Goal: Information Seeking & Learning: Check status

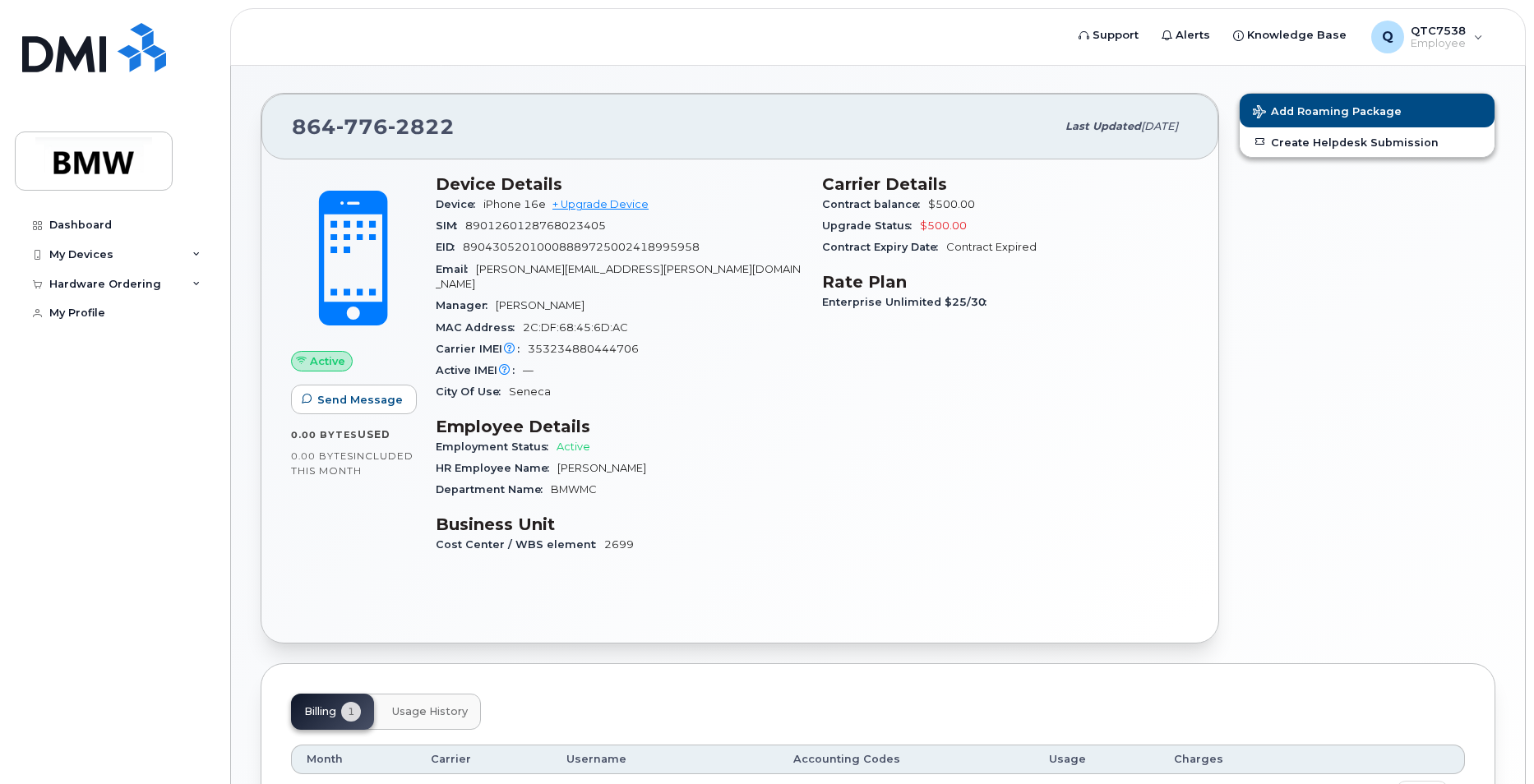
scroll to position [257, 0]
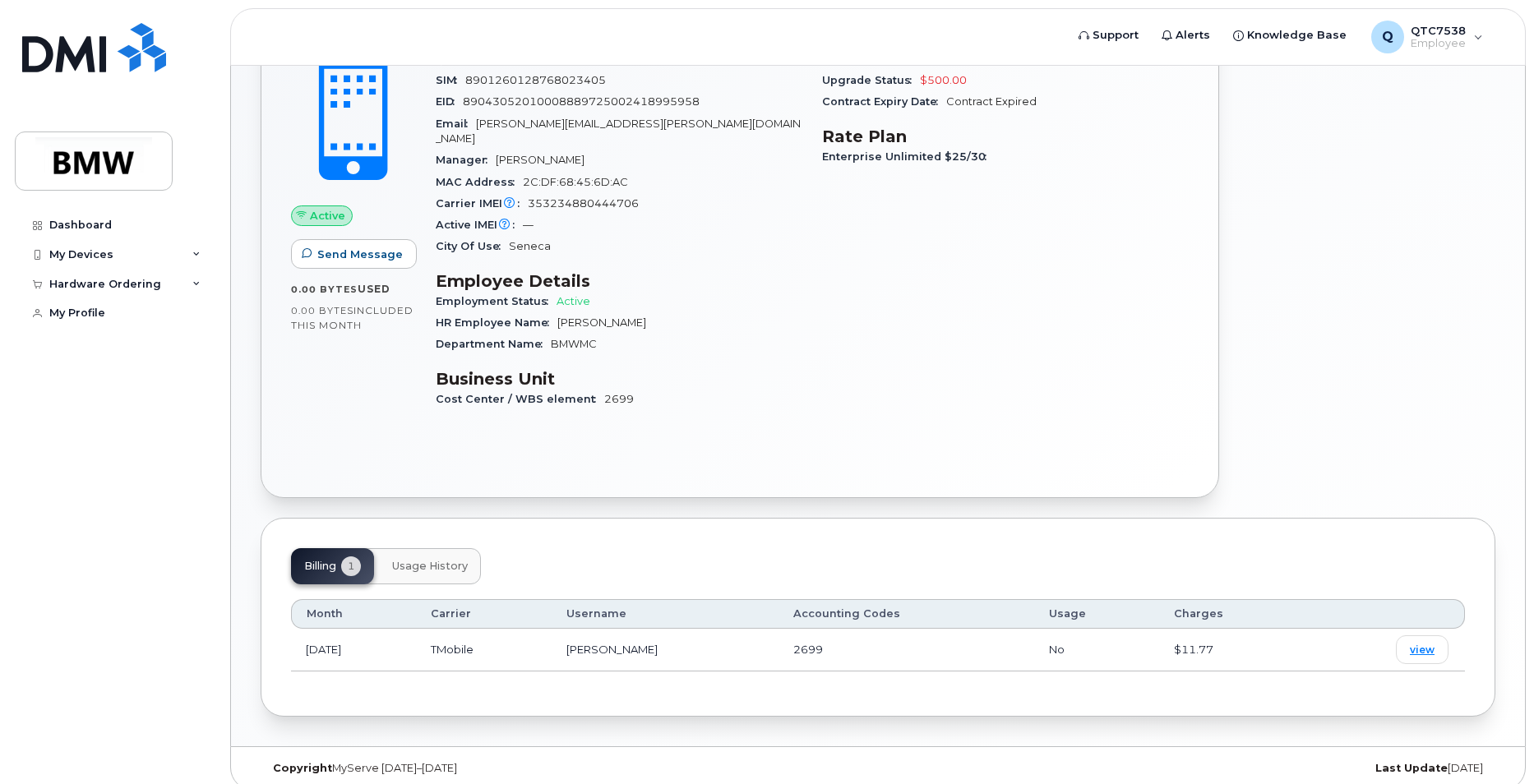
click at [432, 559] on button "Usage History" at bounding box center [430, 566] width 102 height 36
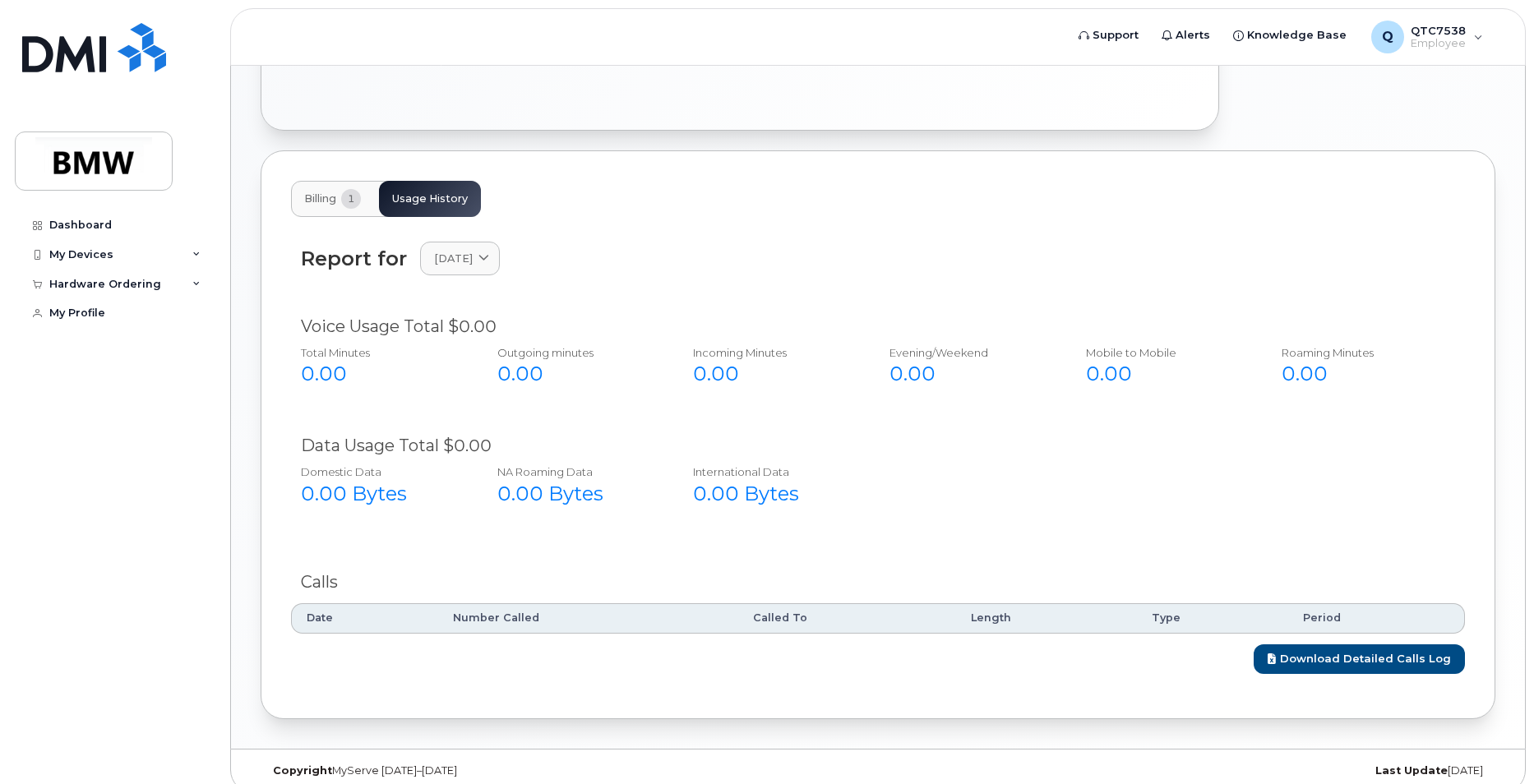
scroll to position [627, 0]
click at [1409, 648] on link "Download Detailed Calls Log" at bounding box center [1359, 656] width 211 height 30
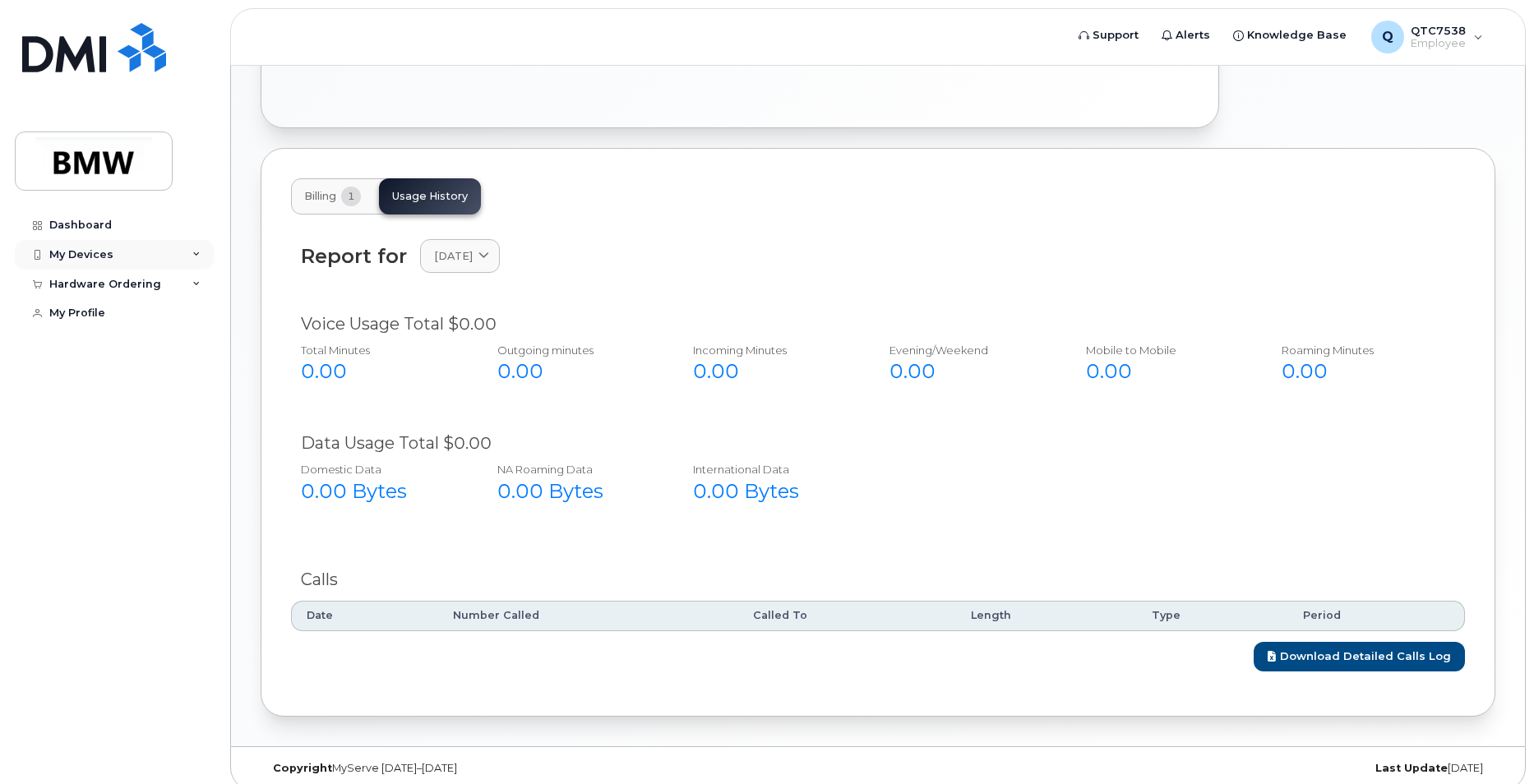
click at [77, 253] on div "My Devices" at bounding box center [82, 255] width 64 height 13
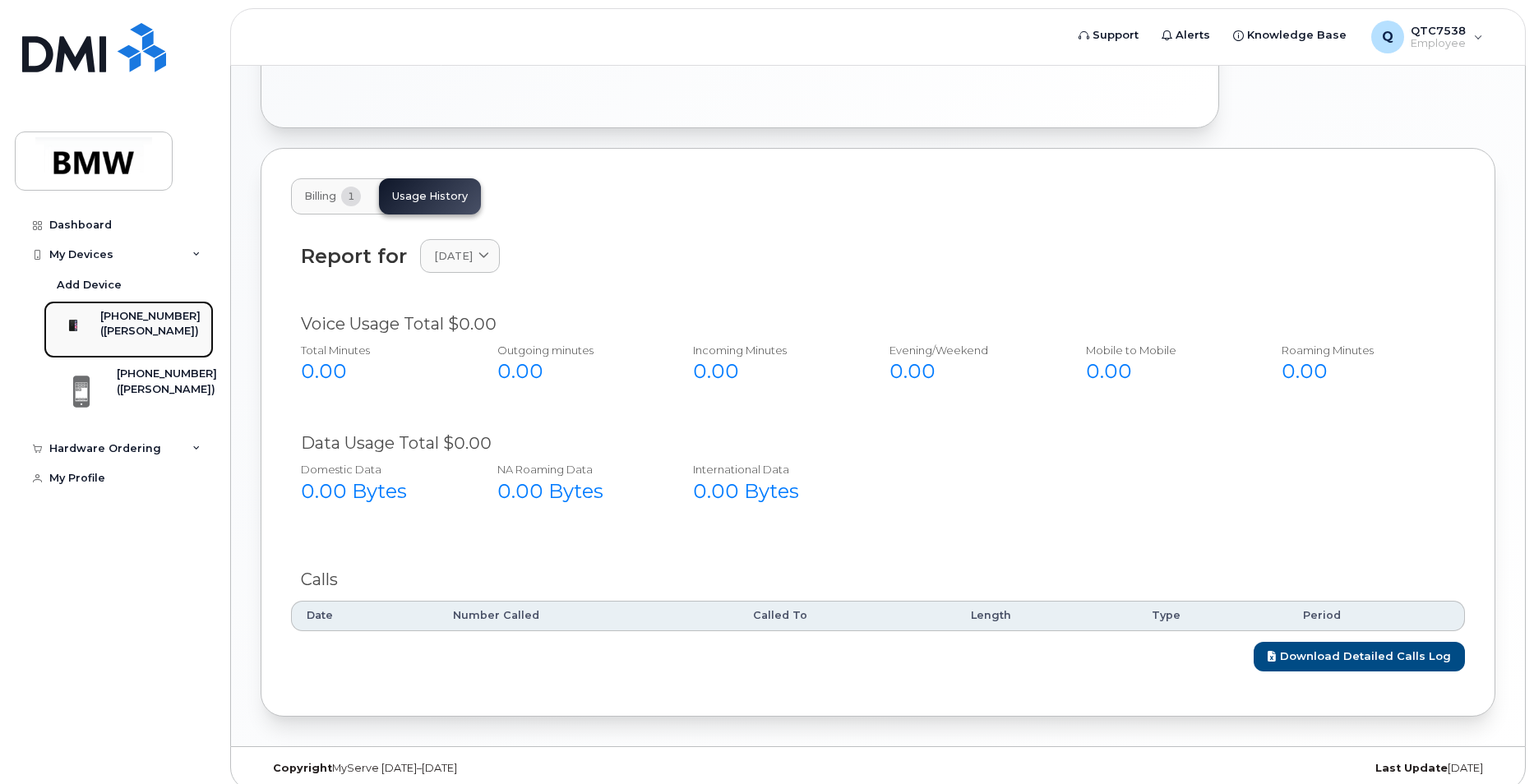
click at [141, 335] on div "([PERSON_NAME])" at bounding box center [150, 331] width 100 height 15
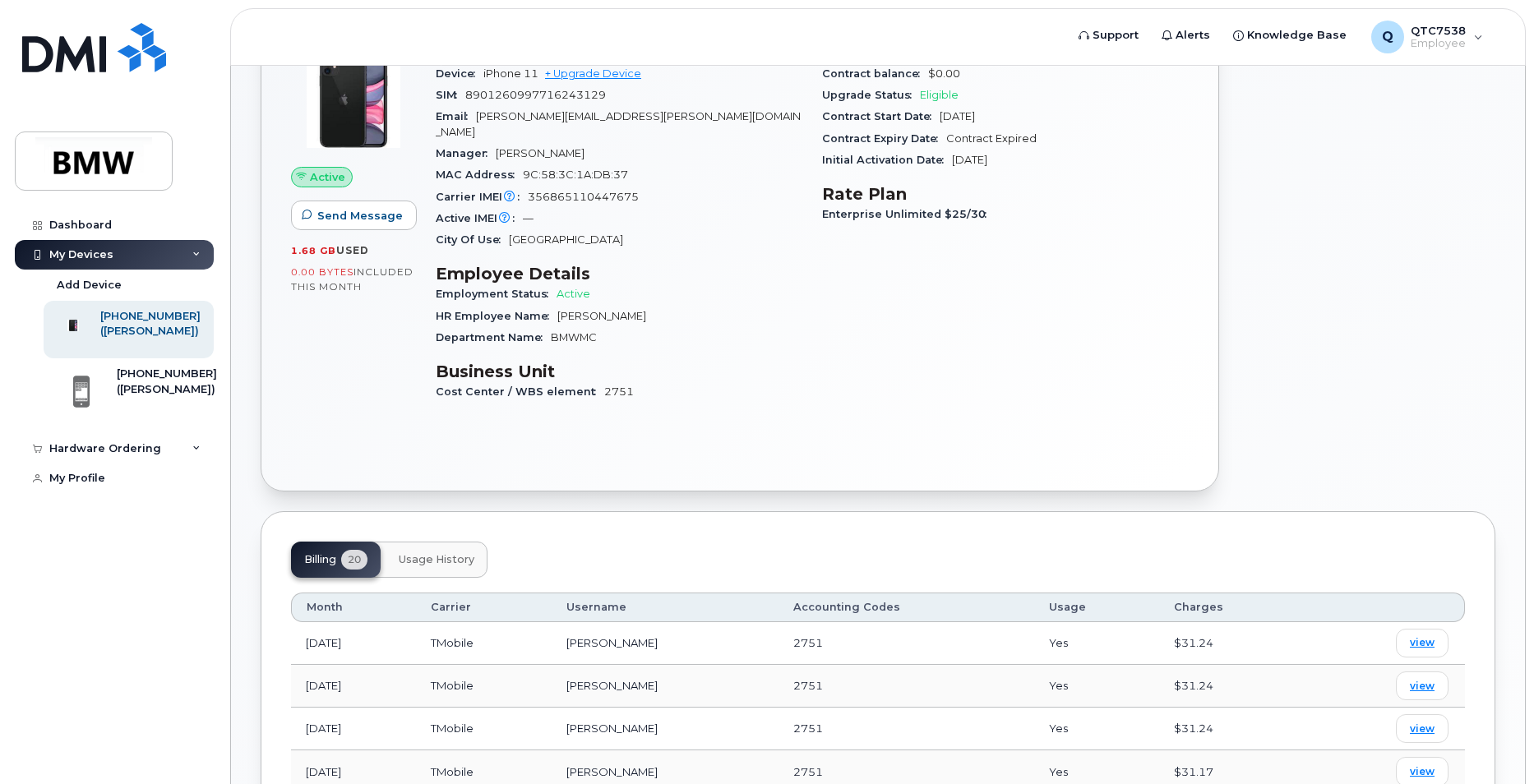
scroll to position [329, 0]
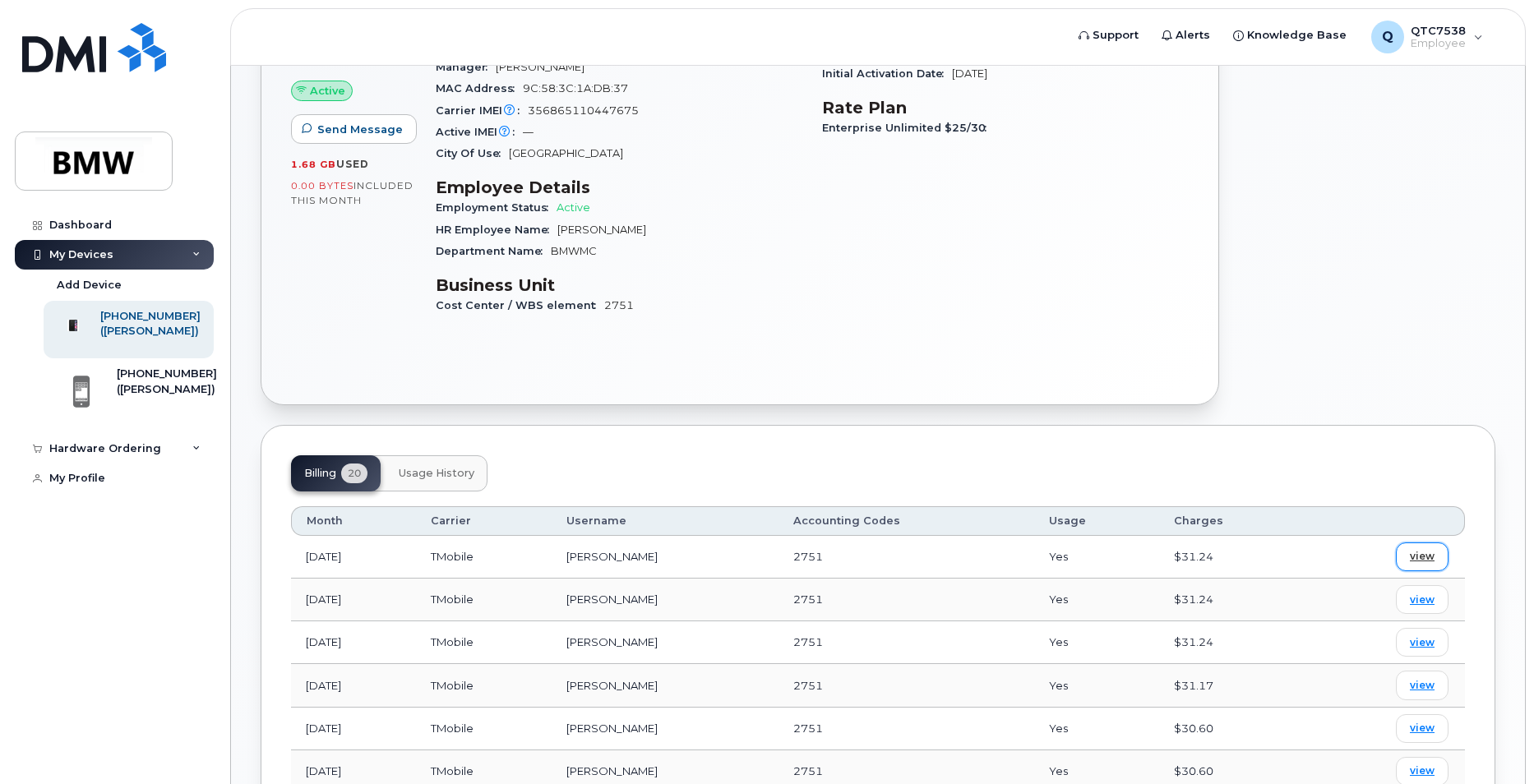
click at [1420, 548] on span "view" at bounding box center [1422, 556] width 25 height 15
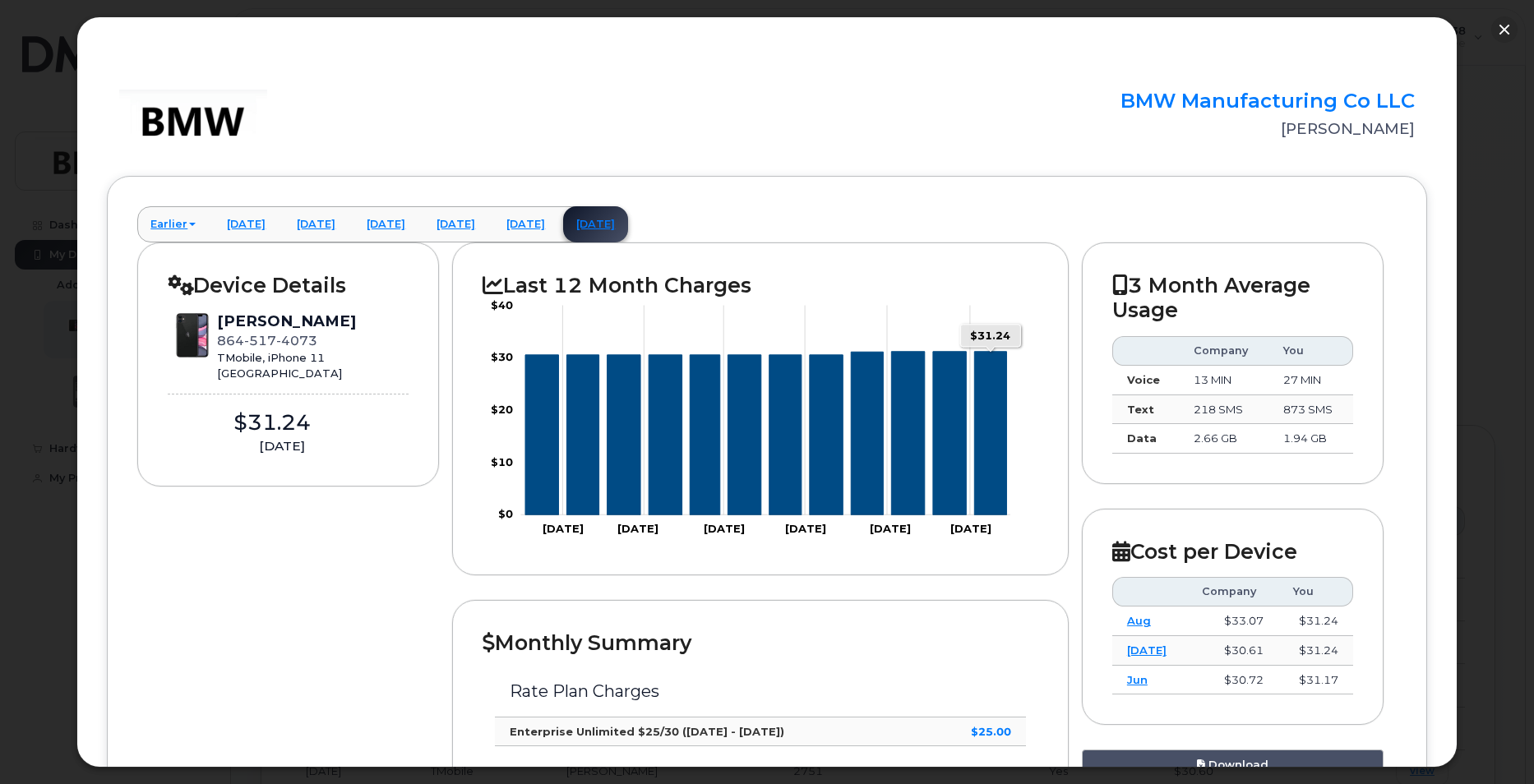
scroll to position [410, 0]
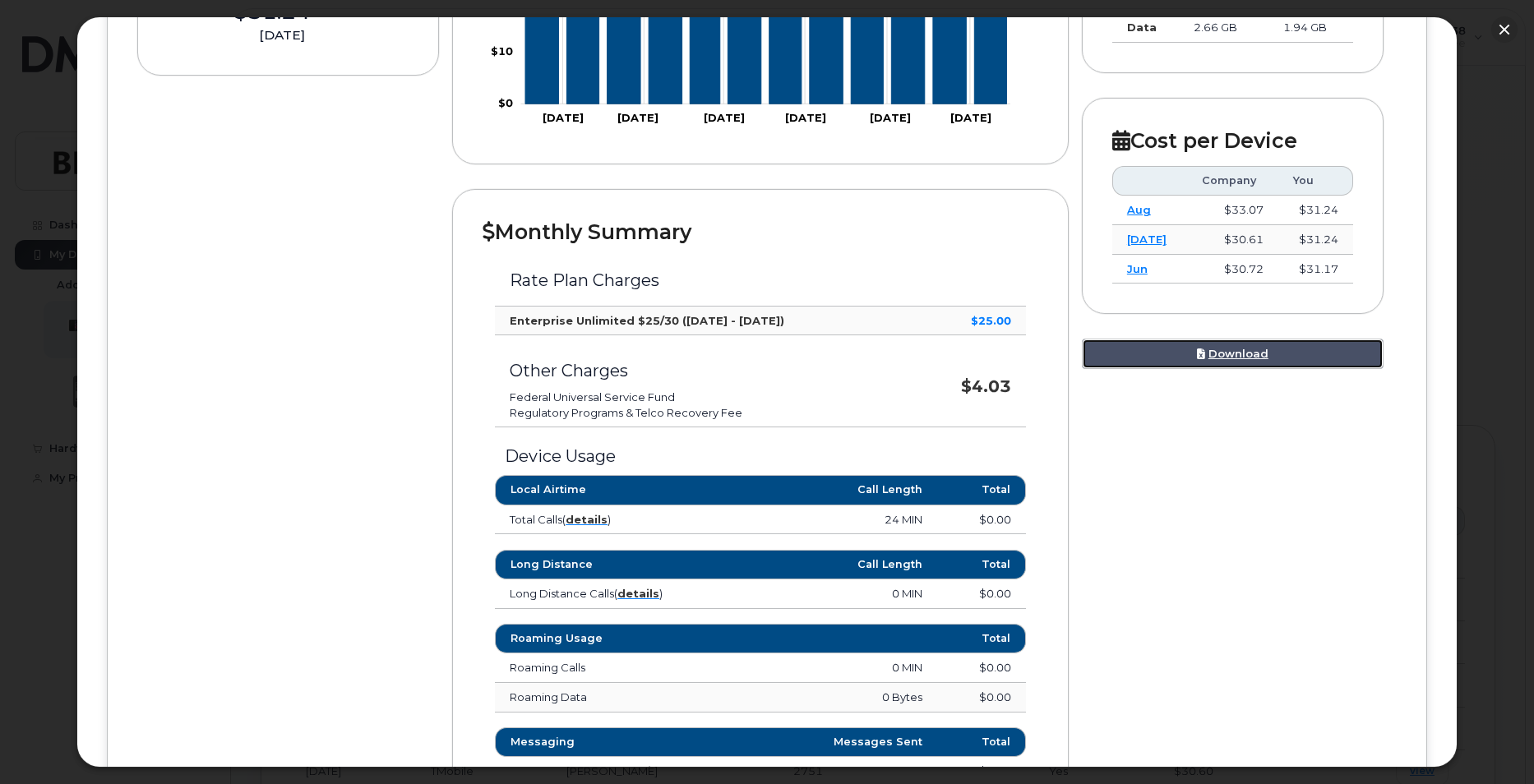
click at [1229, 357] on link "Download" at bounding box center [1233, 353] width 302 height 30
click at [1286, 433] on div "Device Details Michael Robbins 864 517 4073 TMobile, iPhone 11 Greenville $31.2…" at bounding box center [766, 481] width 1259 height 1300
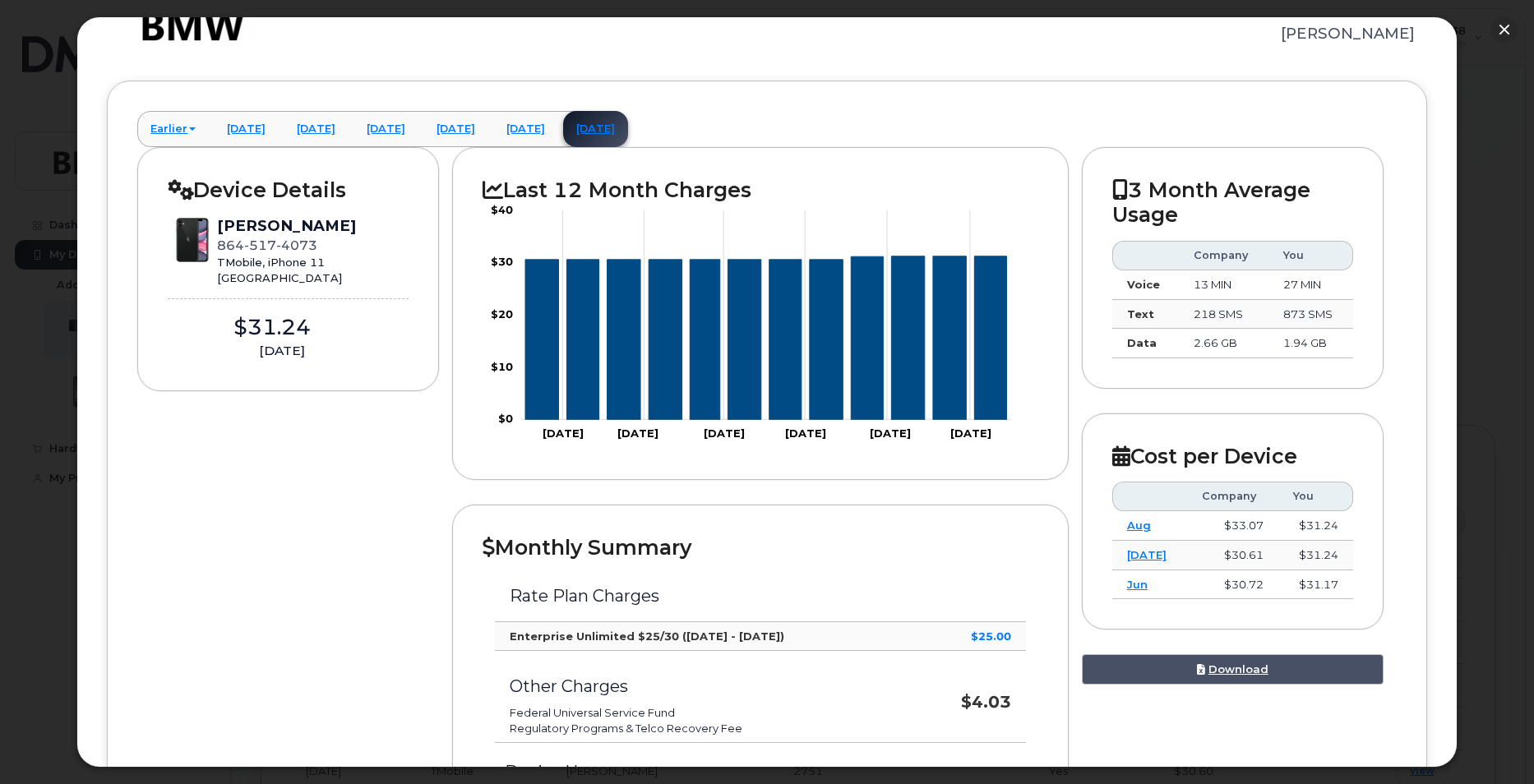
scroll to position [121, 0]
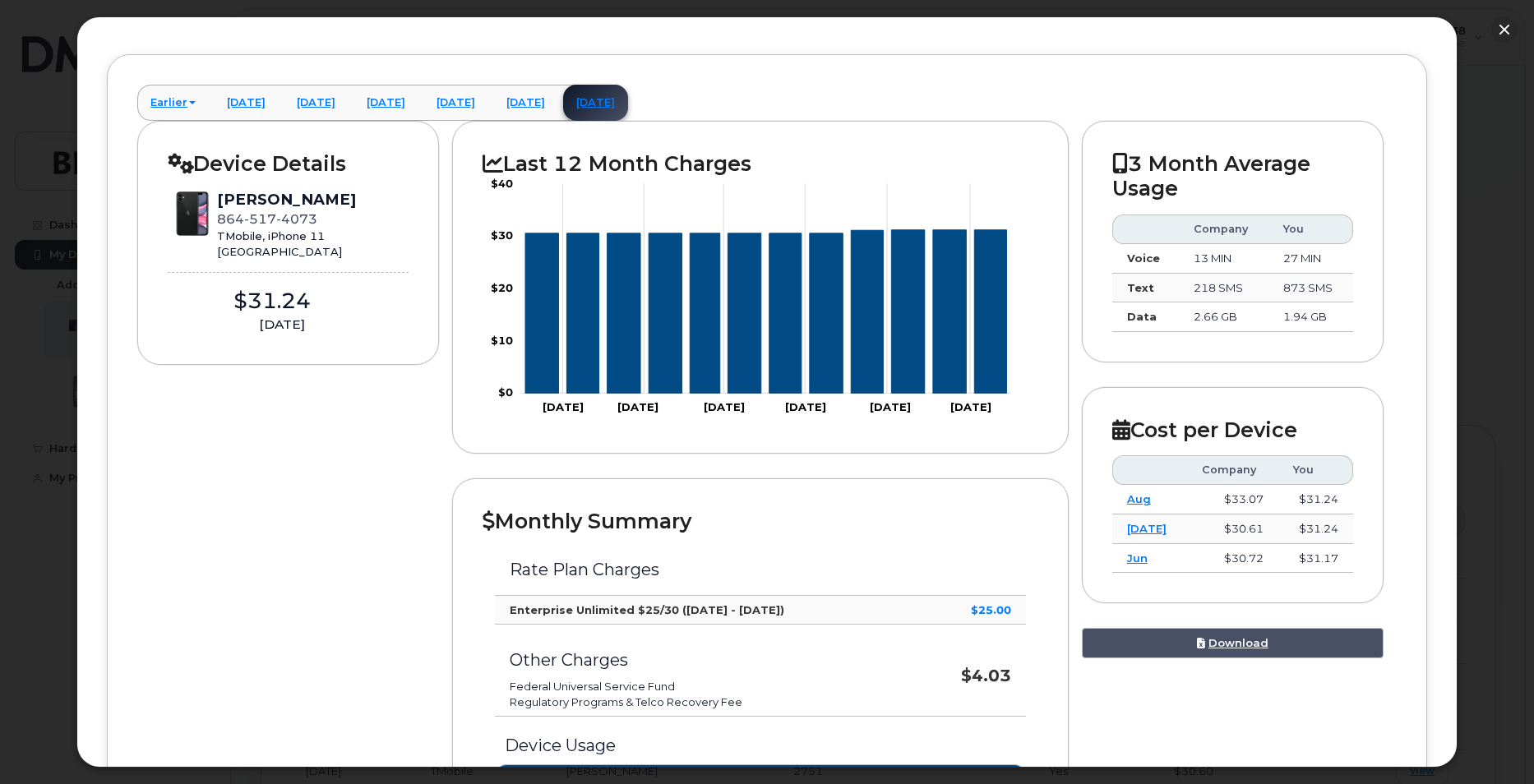
click at [52, 158] on div at bounding box center [767, 392] width 1534 height 784
click at [1505, 33] on button "button" at bounding box center [1505, 29] width 27 height 27
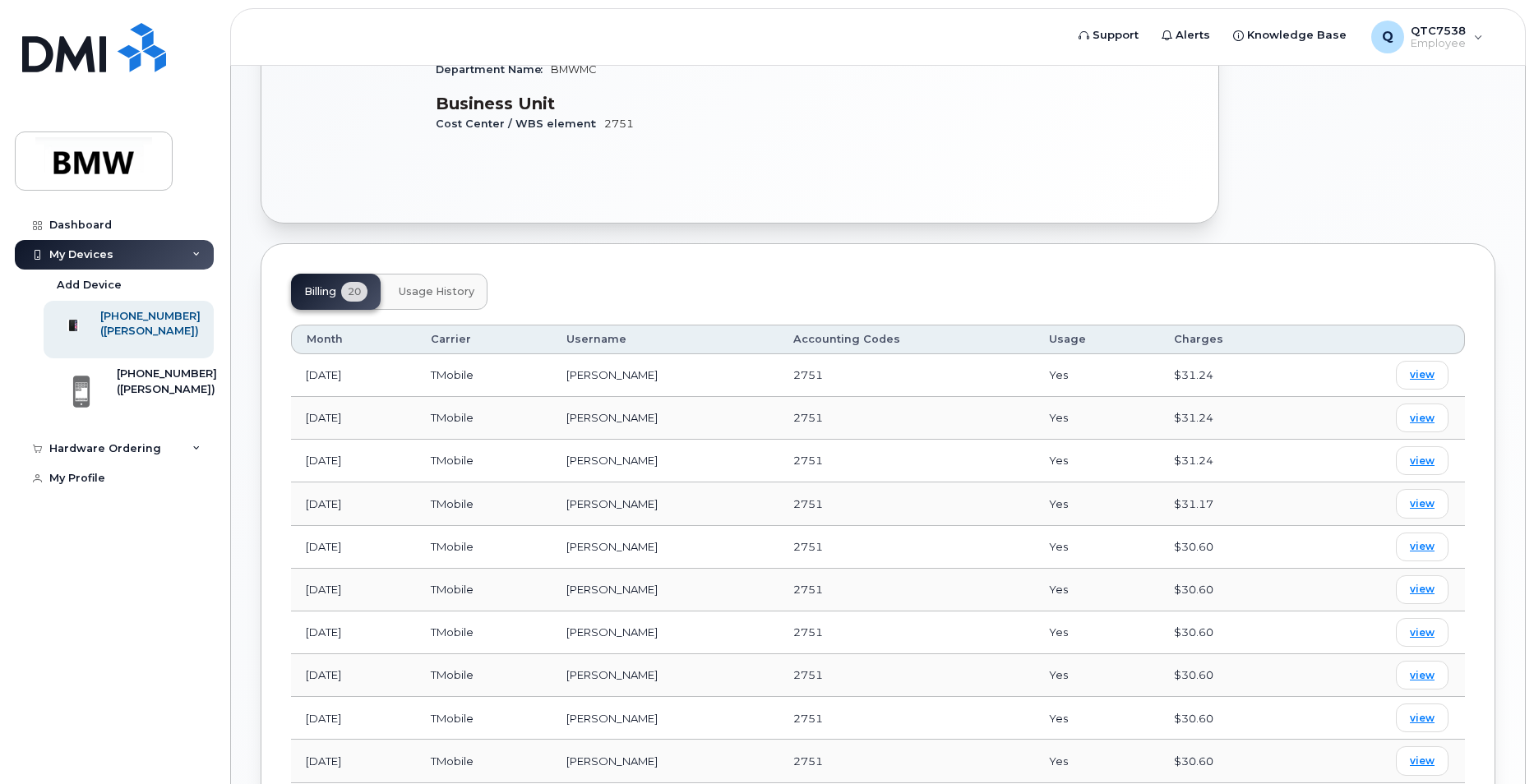
scroll to position [657, 0]
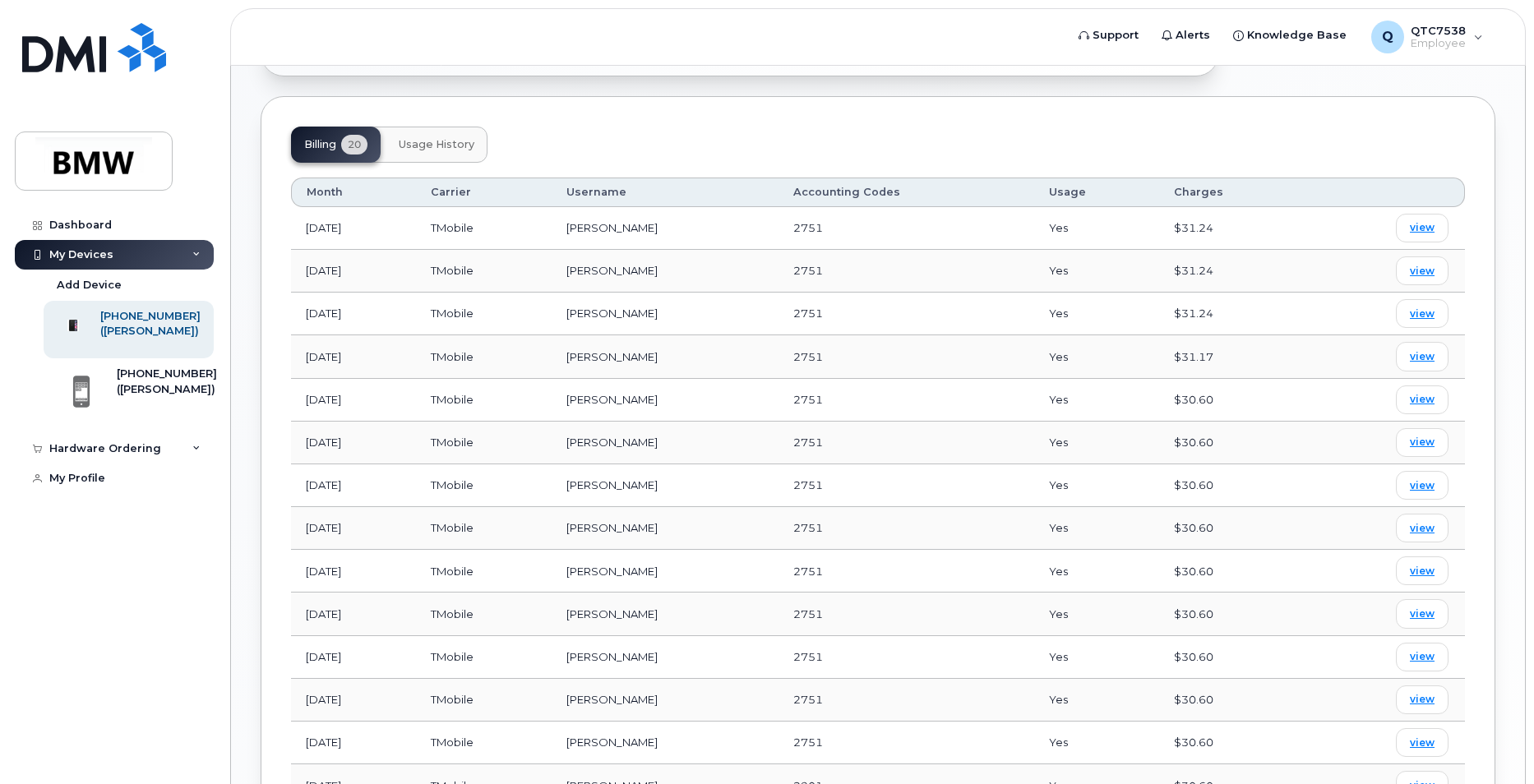
click at [472, 138] on span "Usage History" at bounding box center [436, 144] width 76 height 13
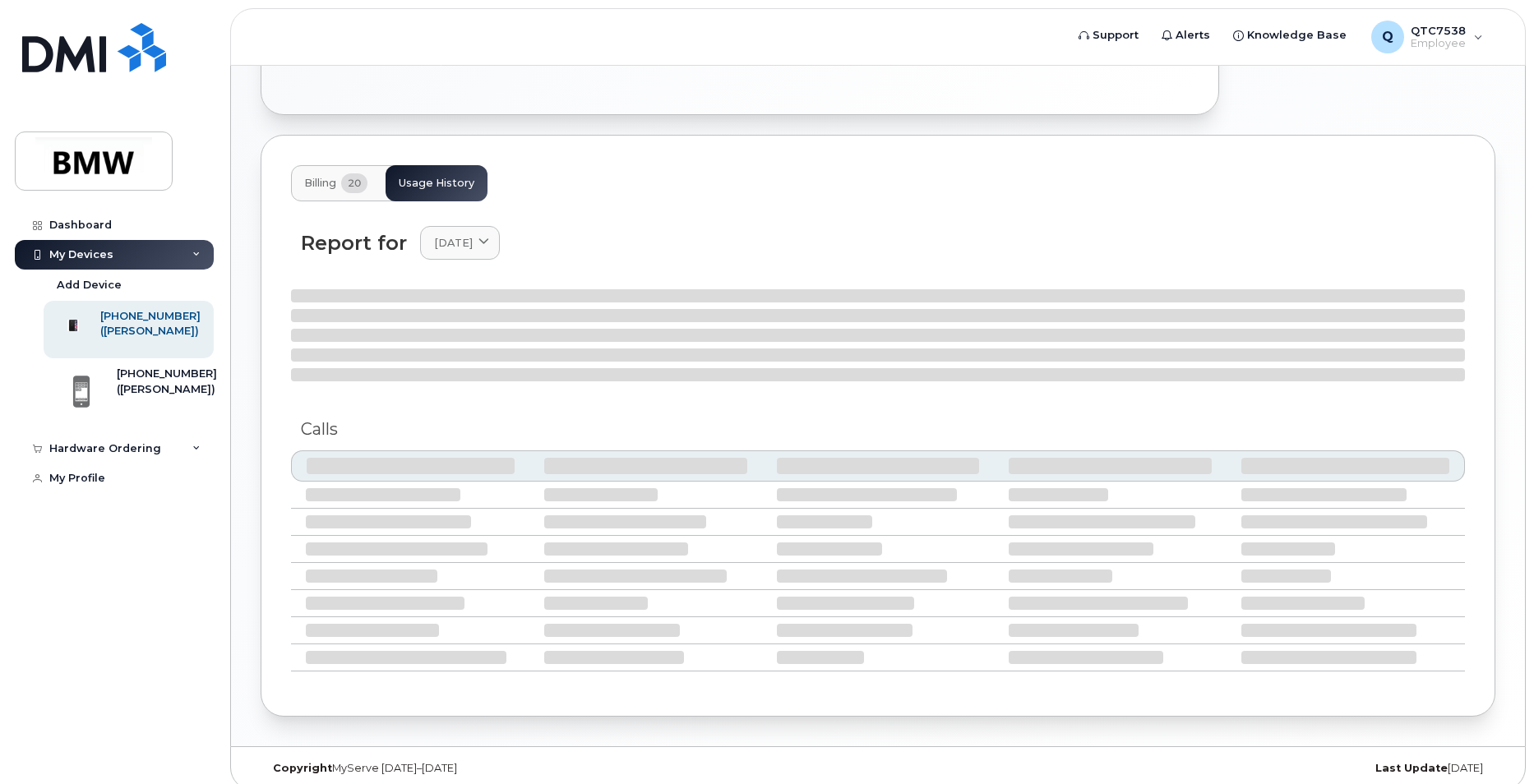
scroll to position [605, 0]
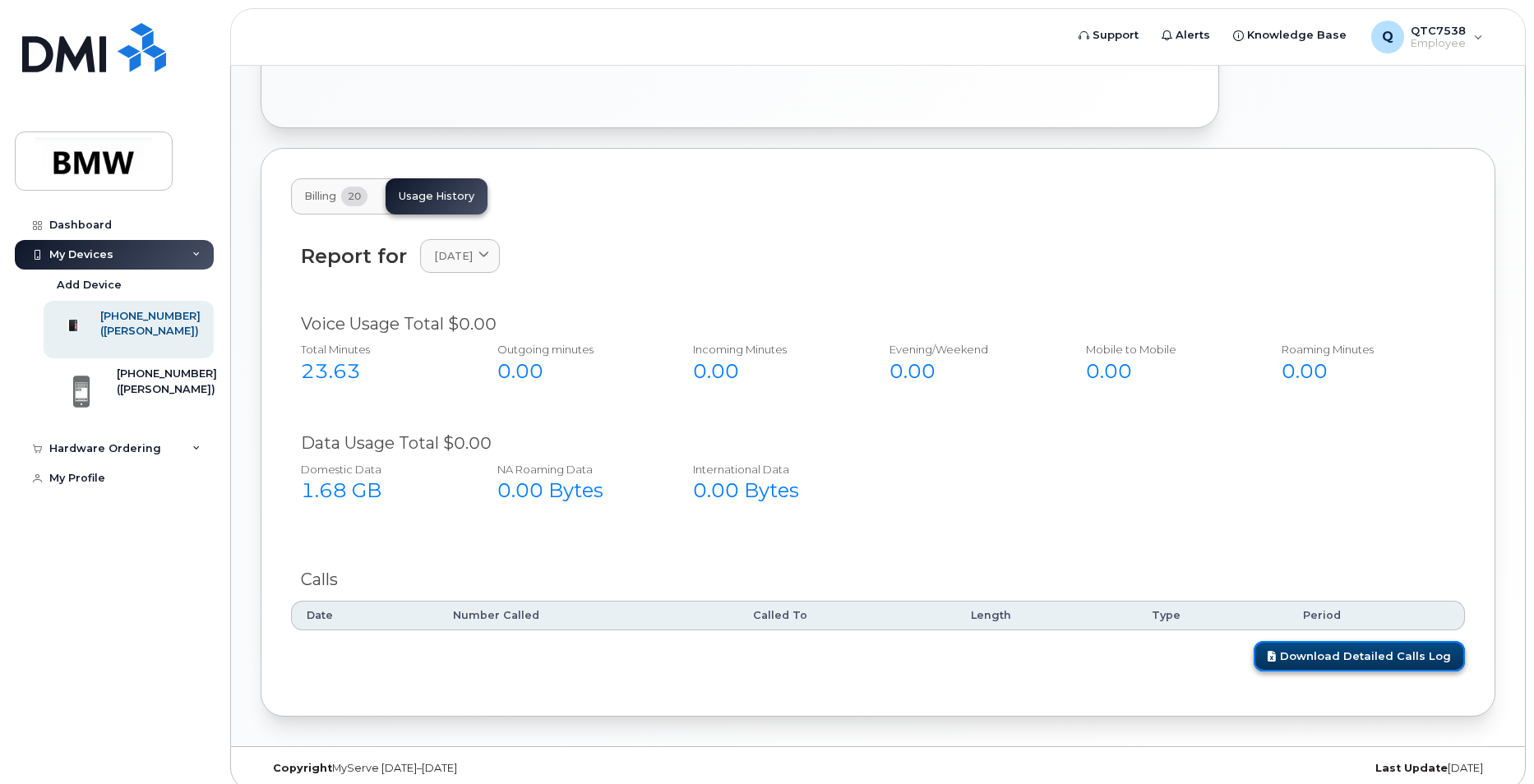
click at [1339, 640] on link "Download Detailed Calls Log" at bounding box center [1359, 655] width 211 height 30
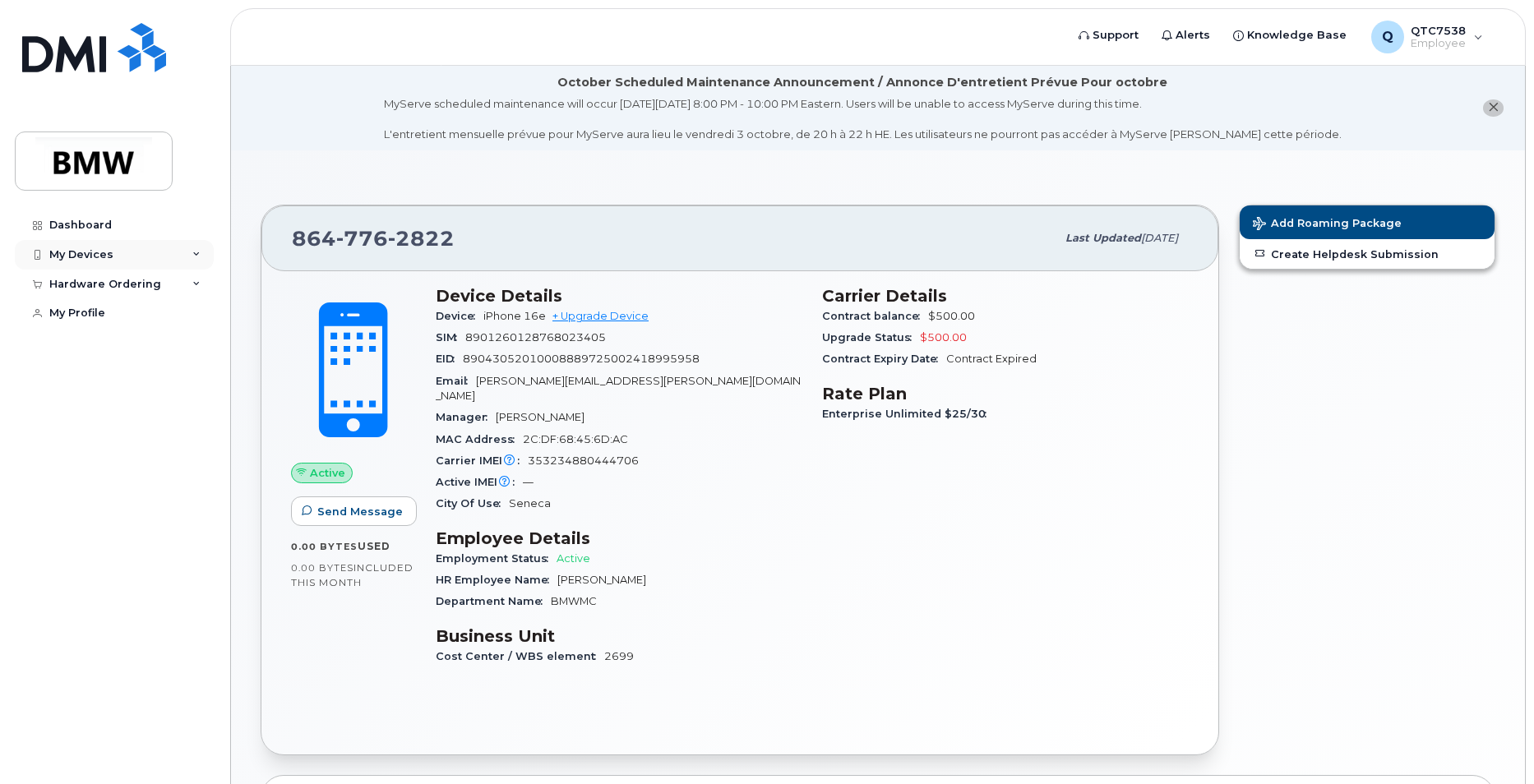
click at [66, 244] on div "My Devices" at bounding box center [114, 255] width 199 height 29
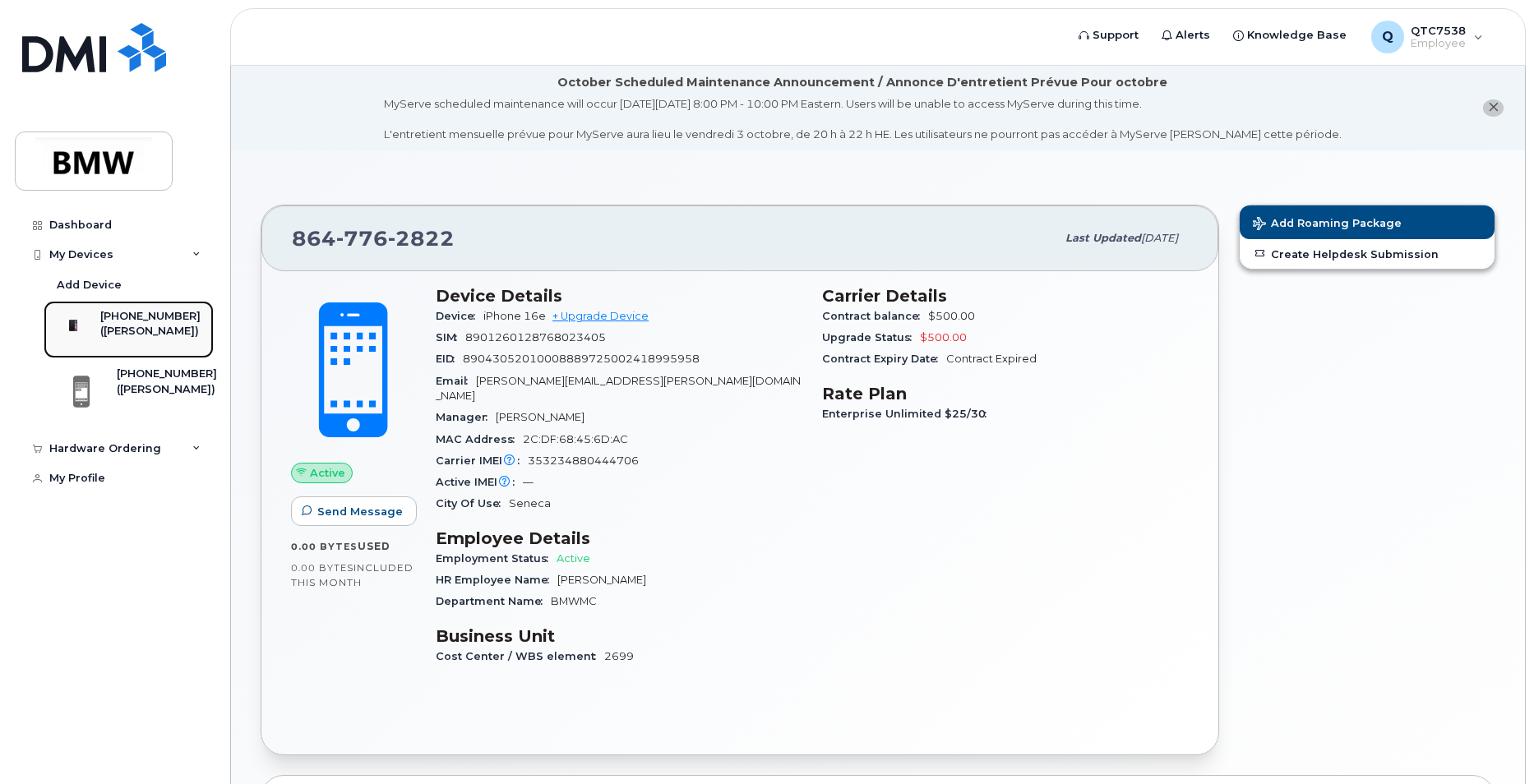
click at [147, 312] on div "[PHONE_NUMBER]" at bounding box center [150, 317] width 100 height 15
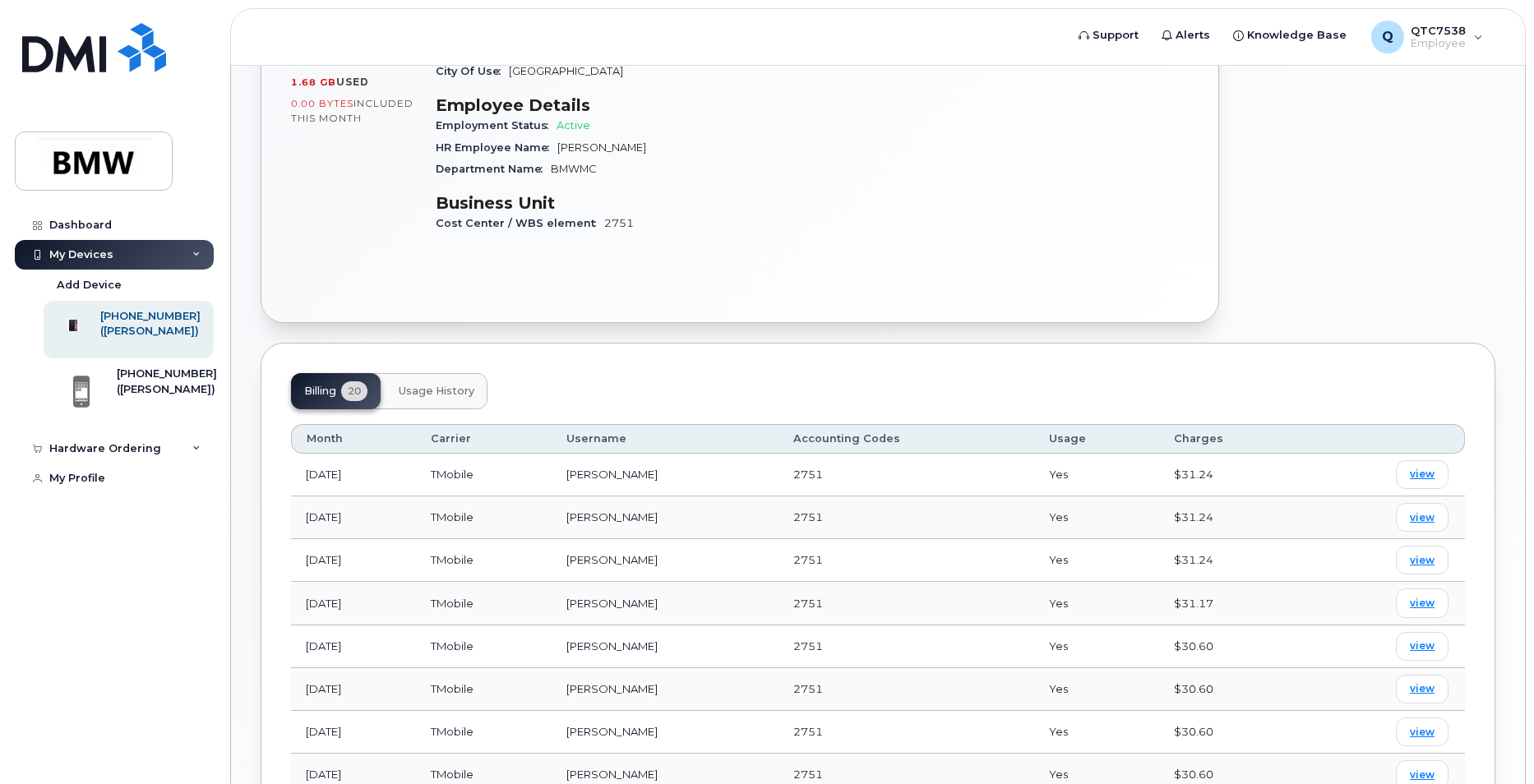
scroll to position [493, 0]
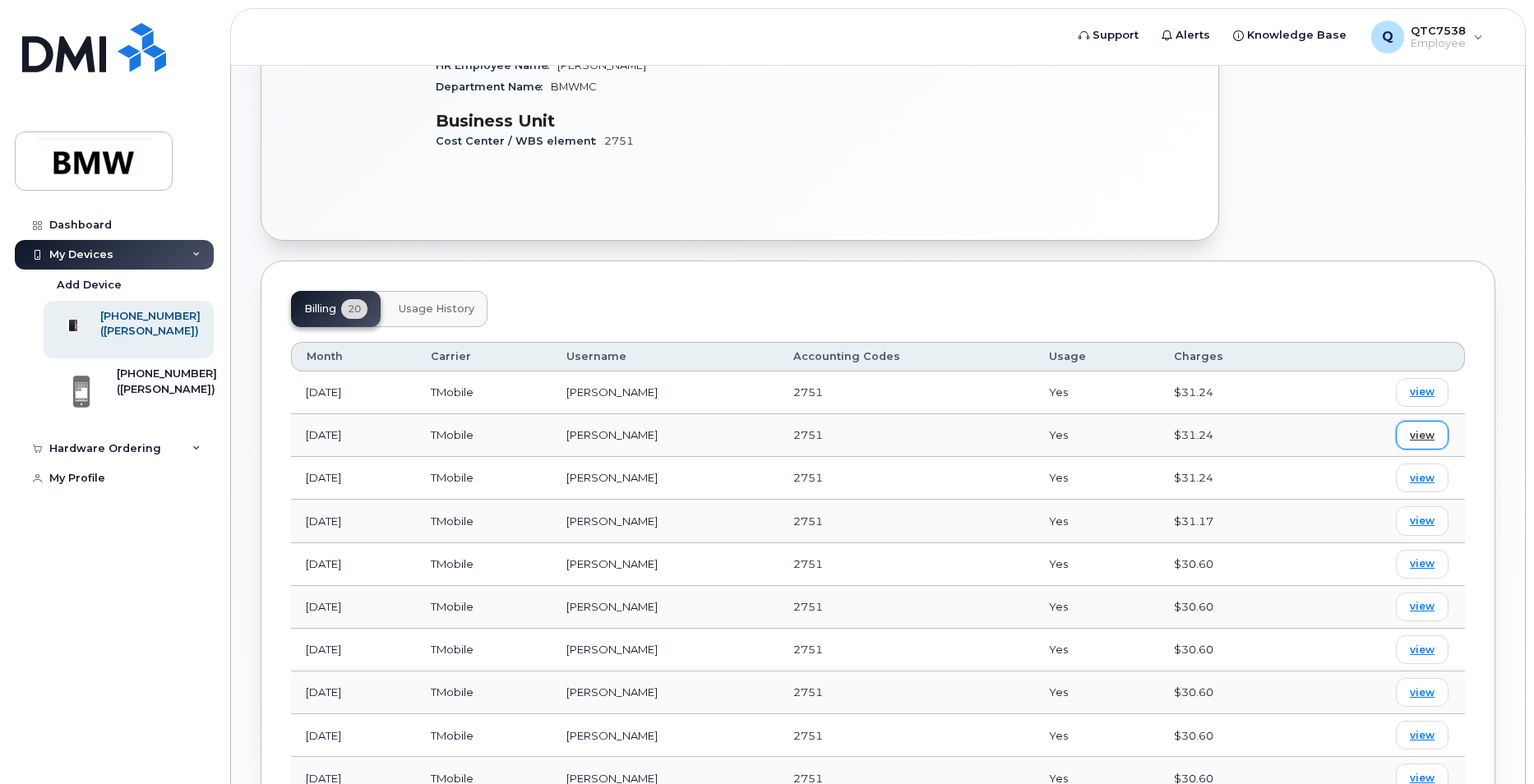
click at [1425, 428] on span "view" at bounding box center [1422, 435] width 25 height 15
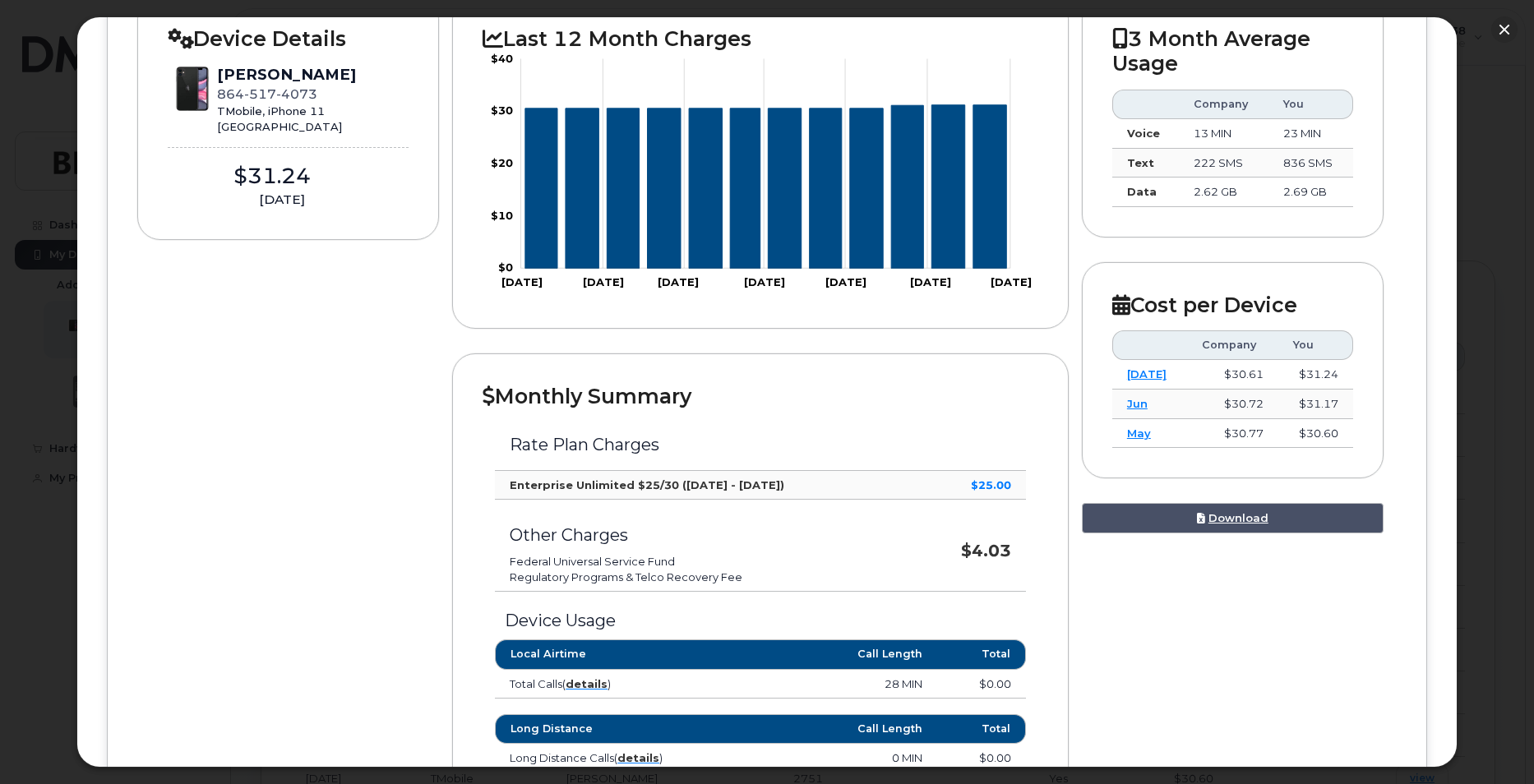
scroll to position [329, 0]
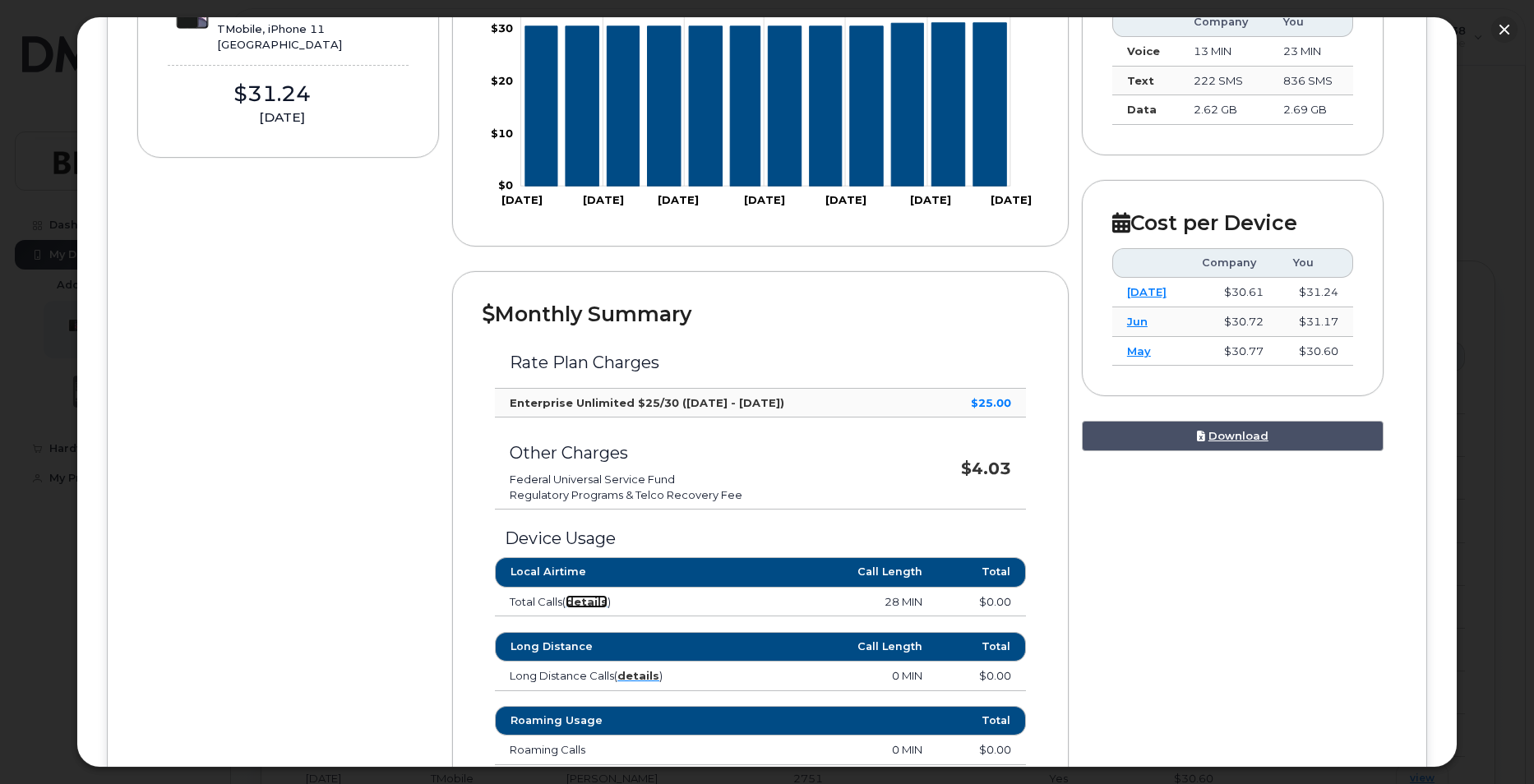
click at [582, 602] on strong "details" at bounding box center [587, 601] width 42 height 13
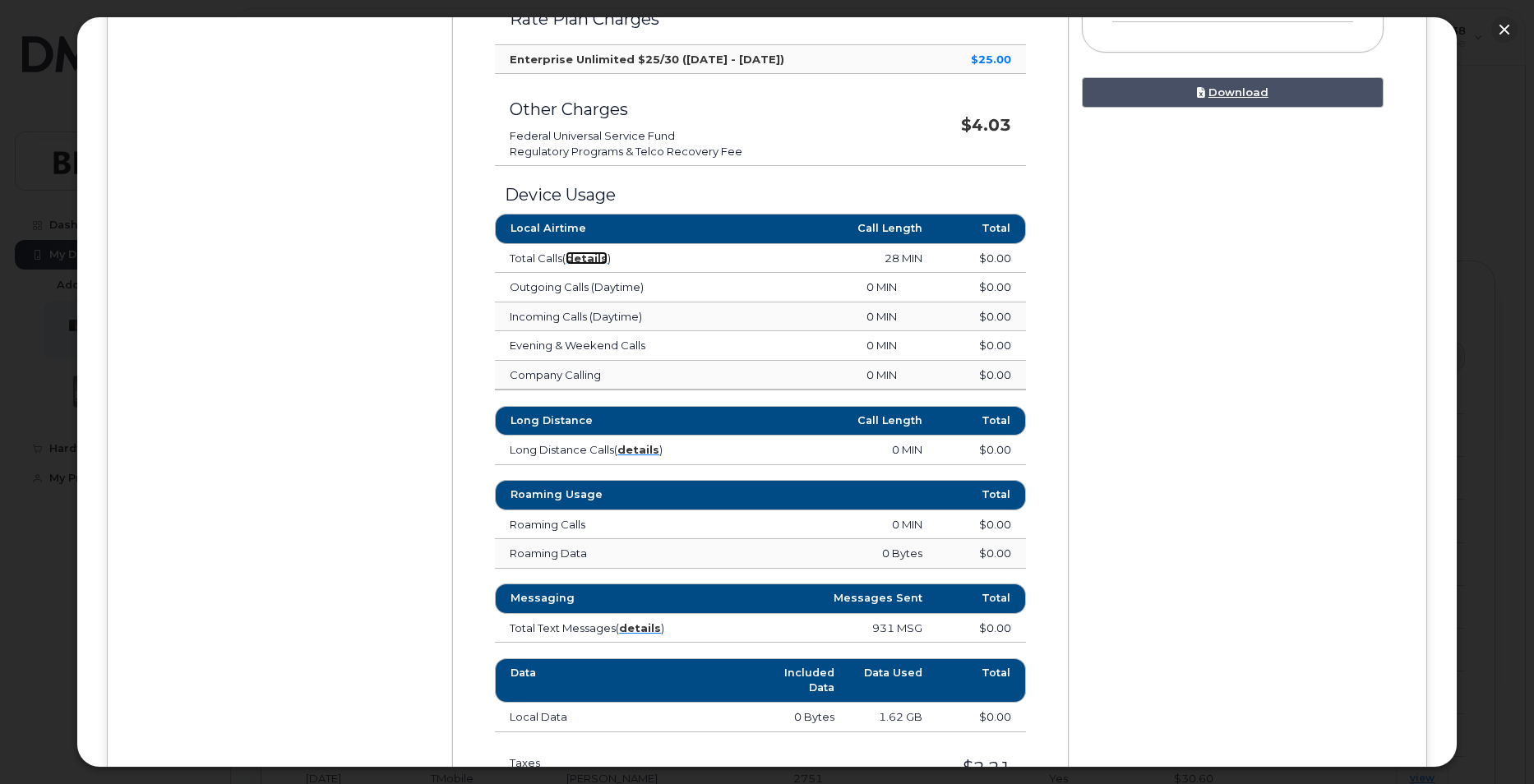
scroll to position [904, 0]
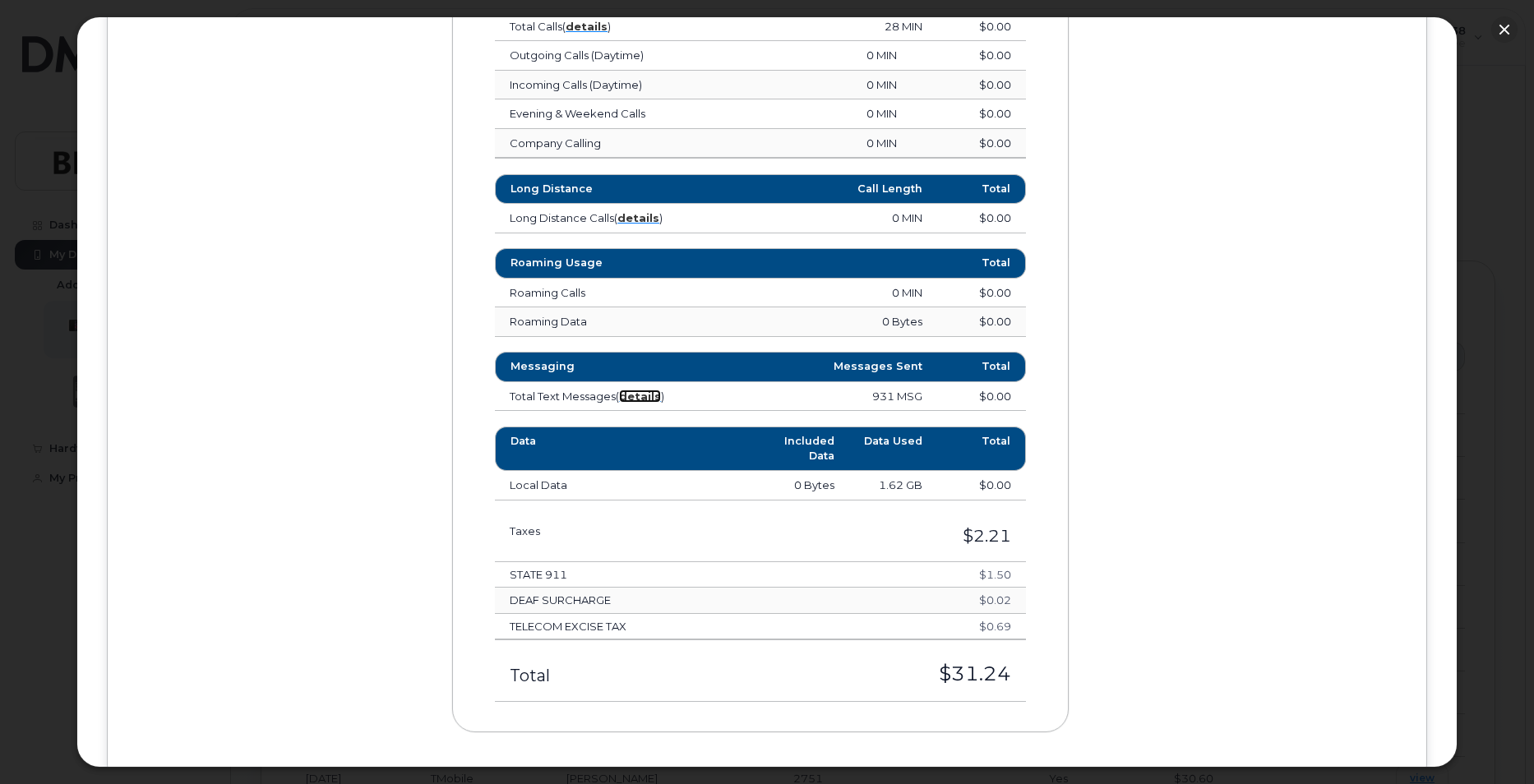
click at [641, 397] on strong "details" at bounding box center [640, 396] width 42 height 13
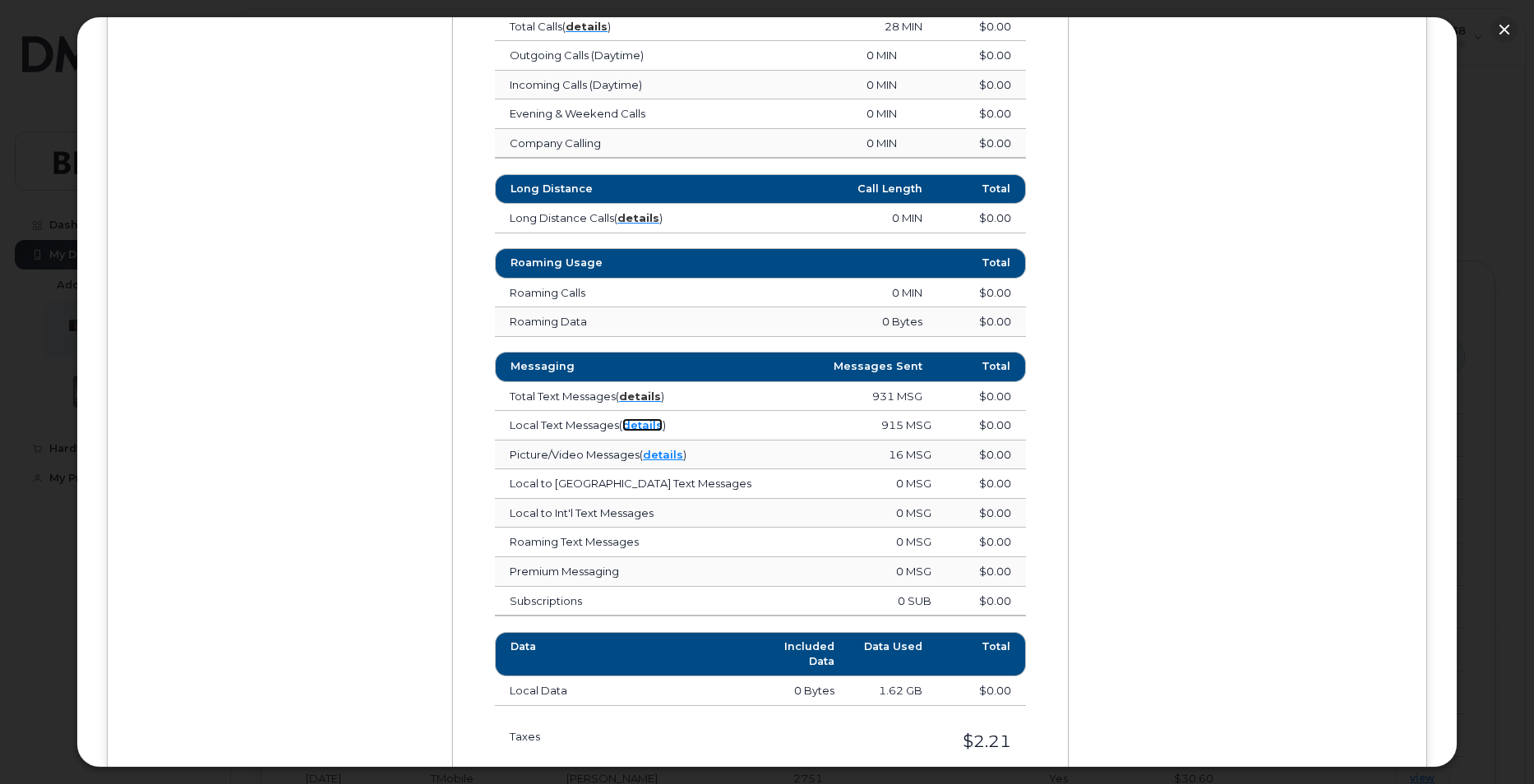
click at [633, 426] on link "details" at bounding box center [643, 424] width 41 height 13
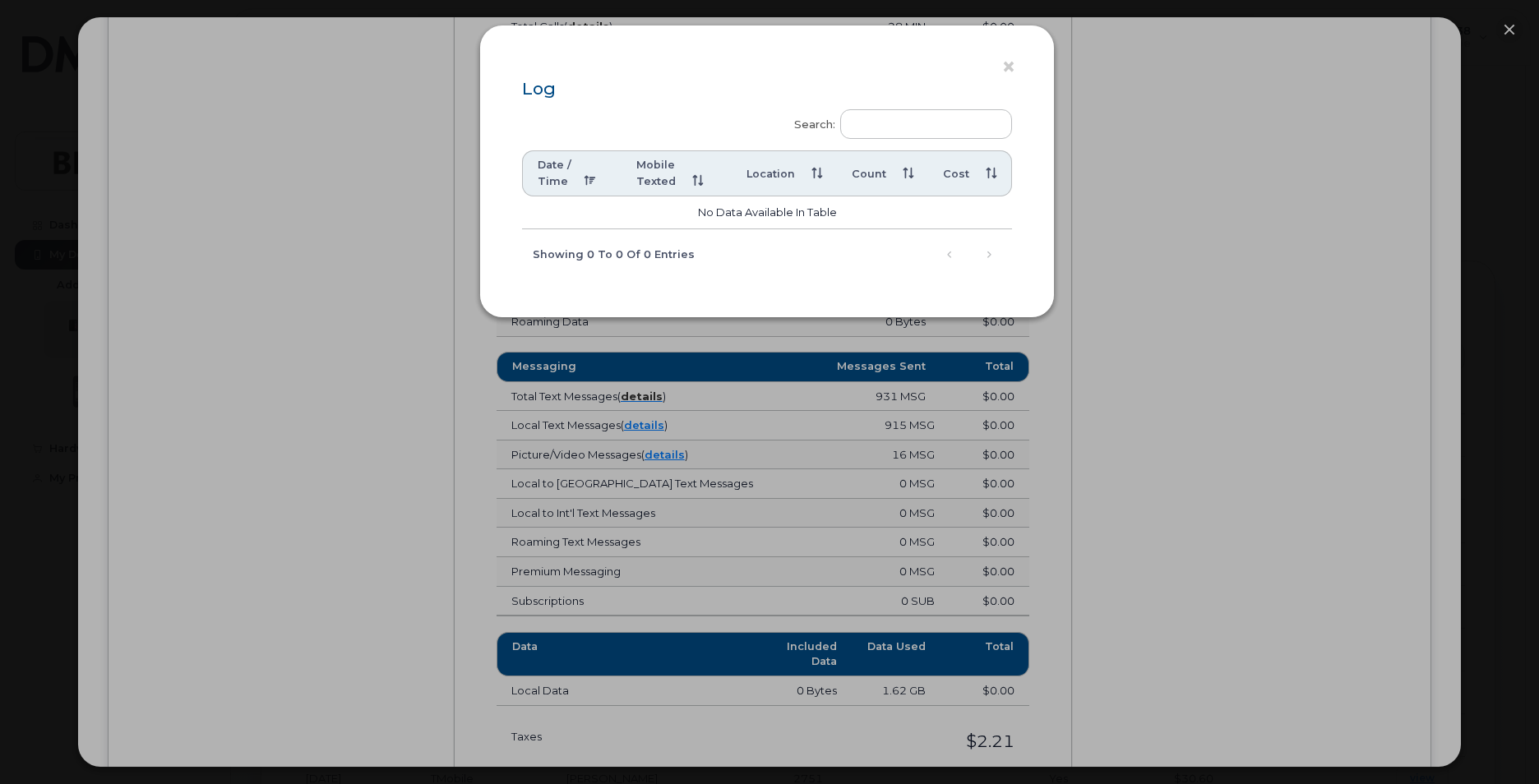
click at [1133, 319] on div "× Log Search: Date / Time Mobile Texted Location Count Cost No data available i…" at bounding box center [770, 392] width 1539 height 784
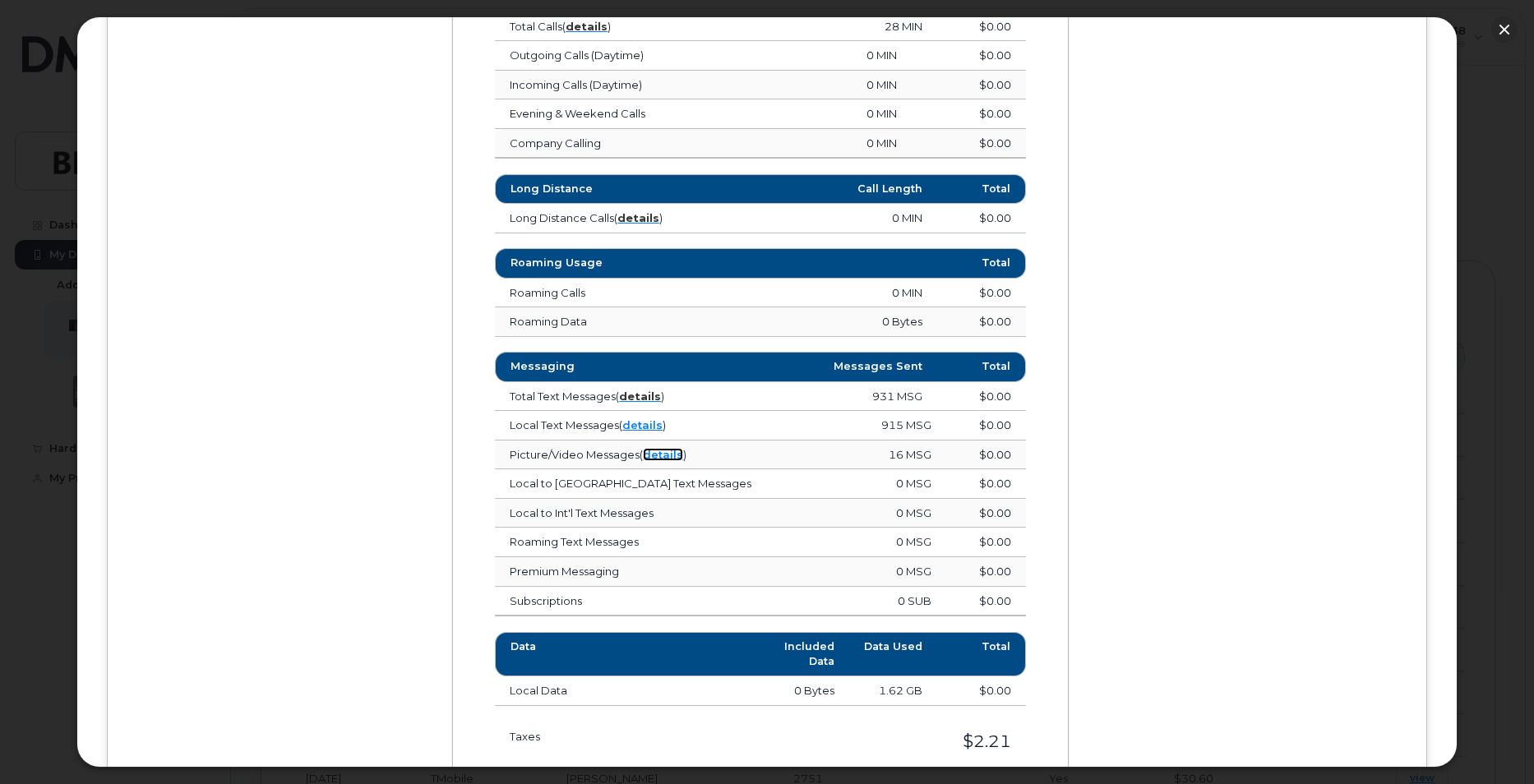
click at [660, 456] on link "details" at bounding box center [663, 455] width 41 height 13
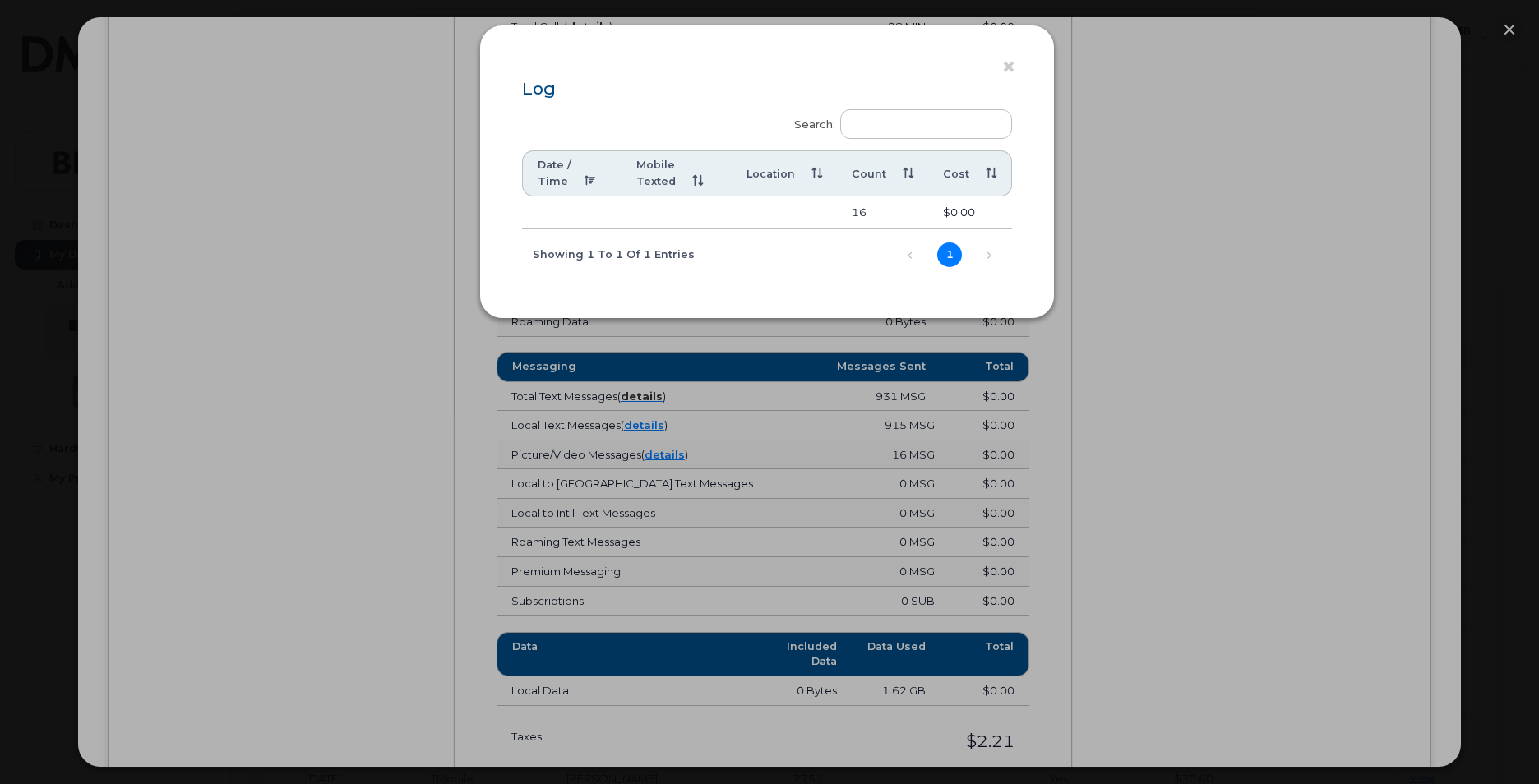
click at [865, 203] on td "16" at bounding box center [882, 213] width 91 height 33
click at [944, 255] on link "1" at bounding box center [949, 254] width 25 height 25
click at [986, 249] on link "Next" at bounding box center [989, 254] width 25 height 25
click at [954, 217] on td "$0.00" at bounding box center [969, 213] width 84 height 33
click at [885, 198] on td "16" at bounding box center [882, 213] width 91 height 33
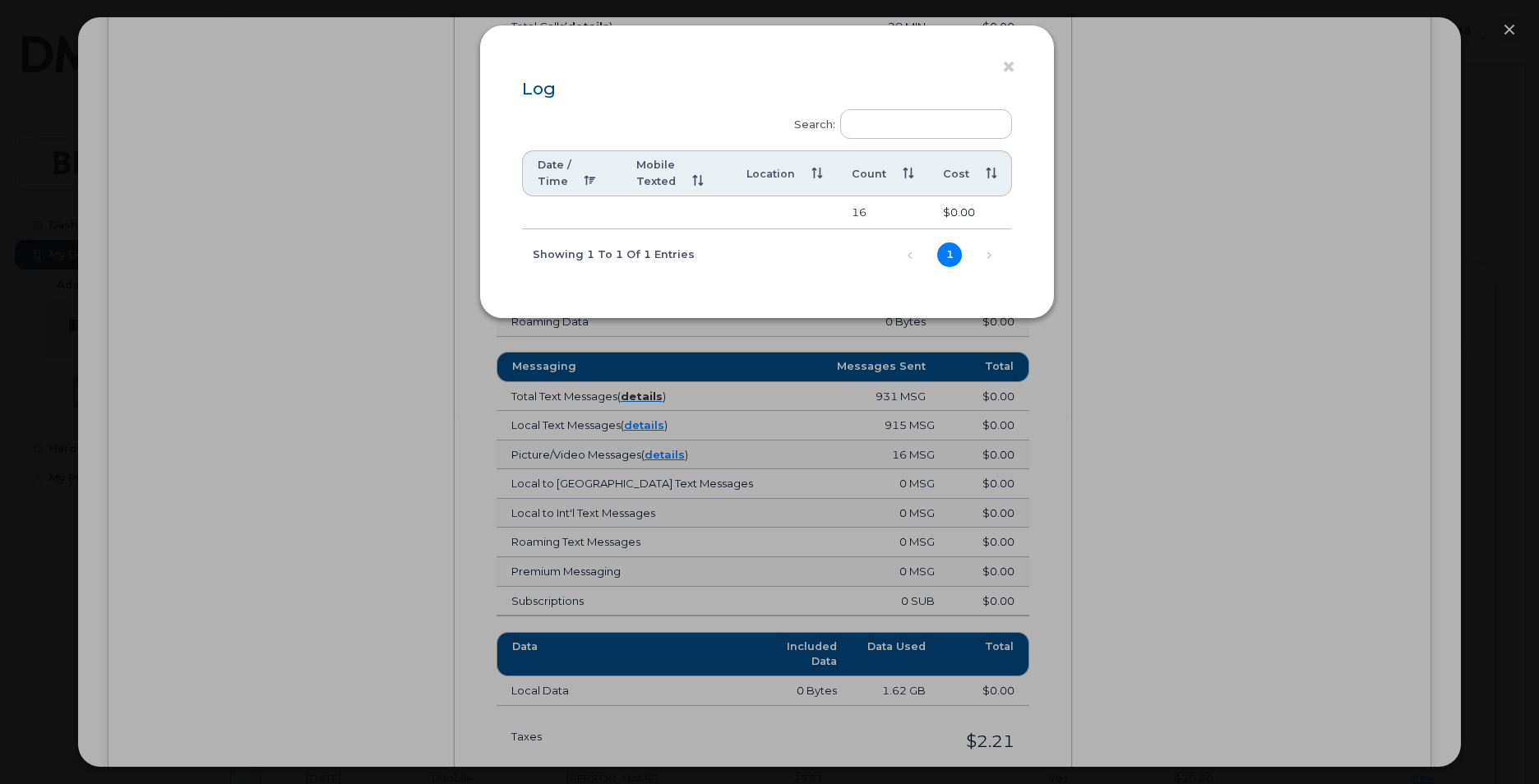
click at [843, 203] on td "16" at bounding box center [882, 213] width 91 height 33
click at [1015, 64] on button "×" at bounding box center [1012, 67] width 23 height 25
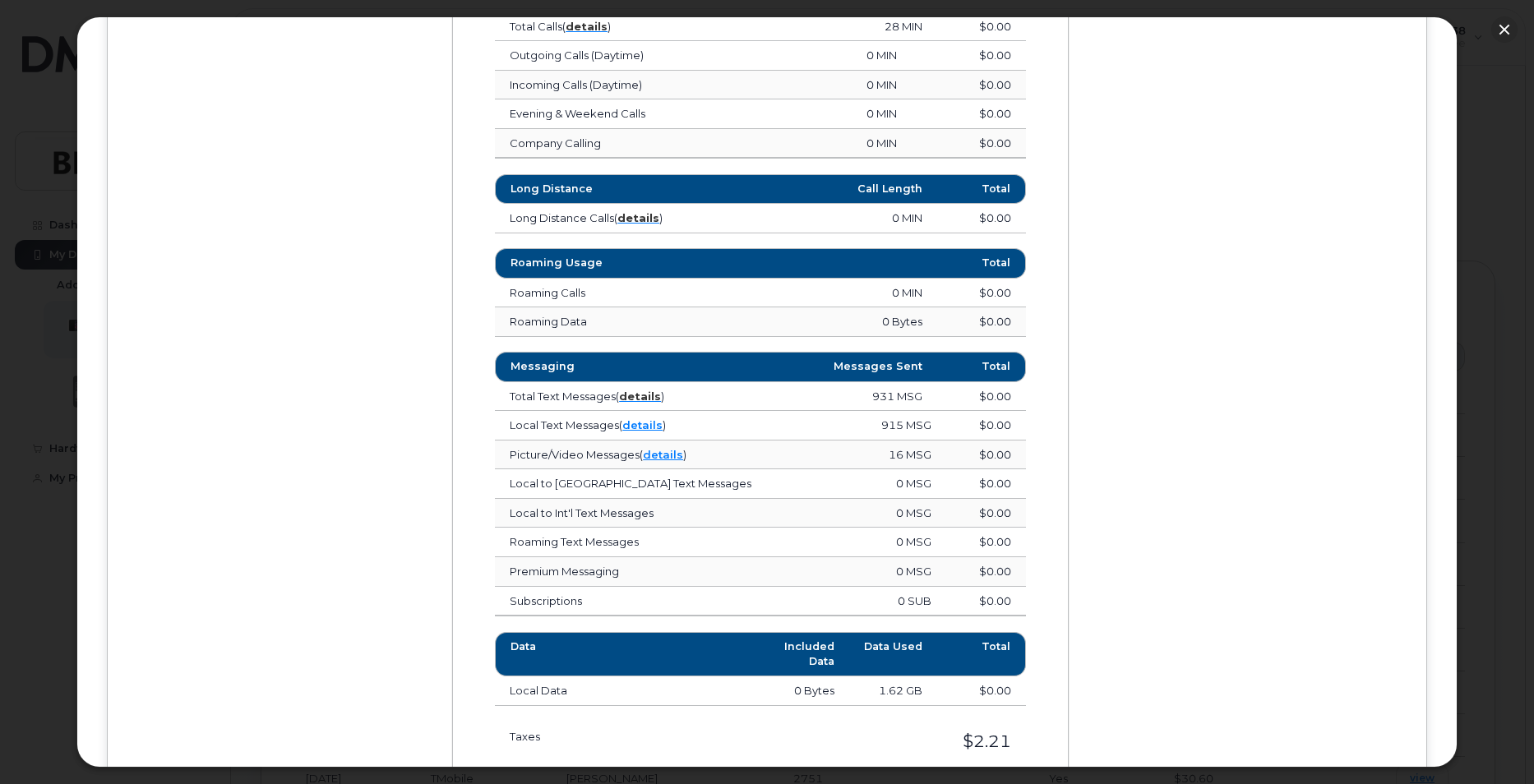
click at [1231, 384] on div "Device Details [PERSON_NAME] [PHONE_NUMBER] TMobile, iPhone 11 [GEOGRAPHIC_DATA…" at bounding box center [766, 150] width 1259 height 1623
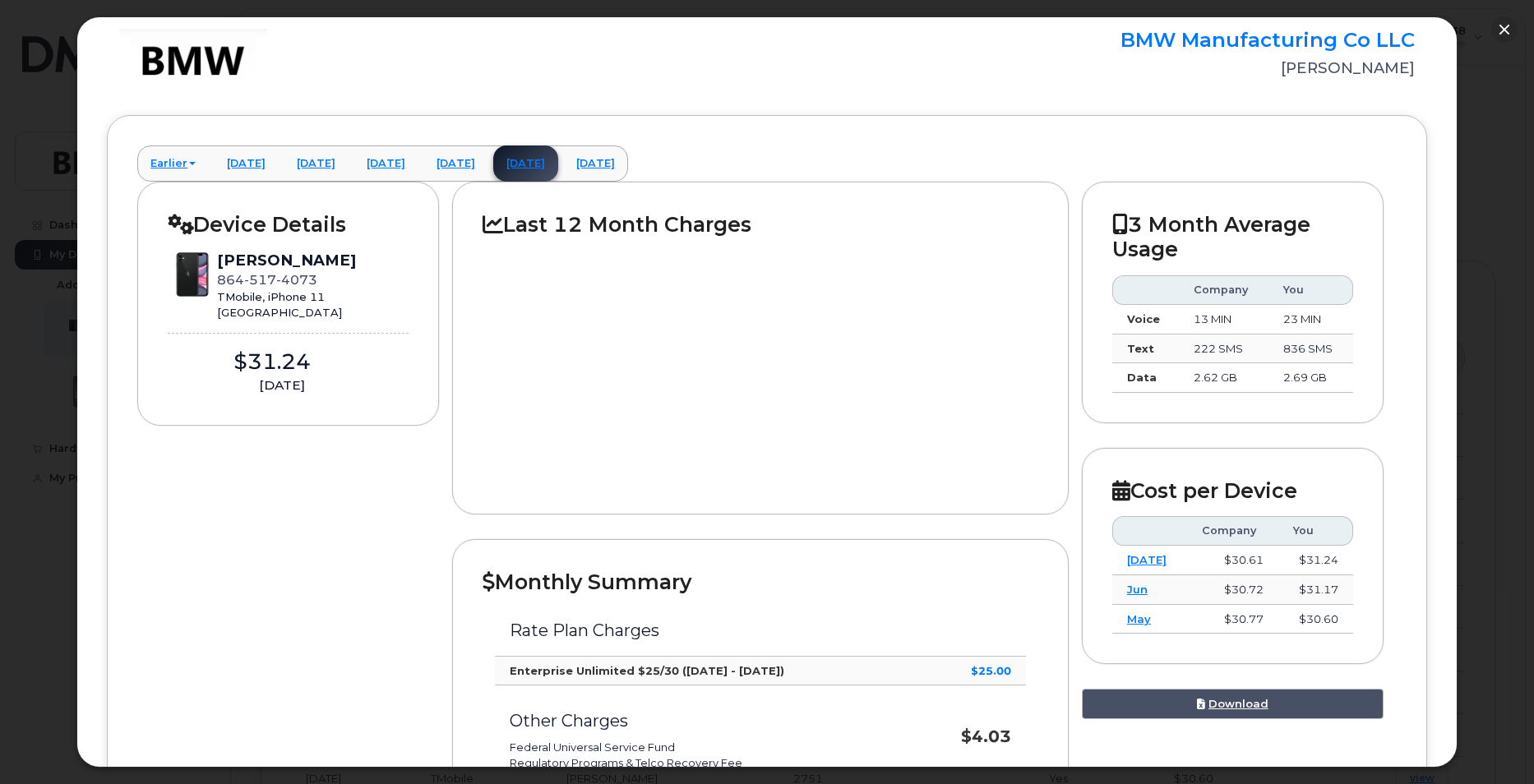
scroll to position [0, 0]
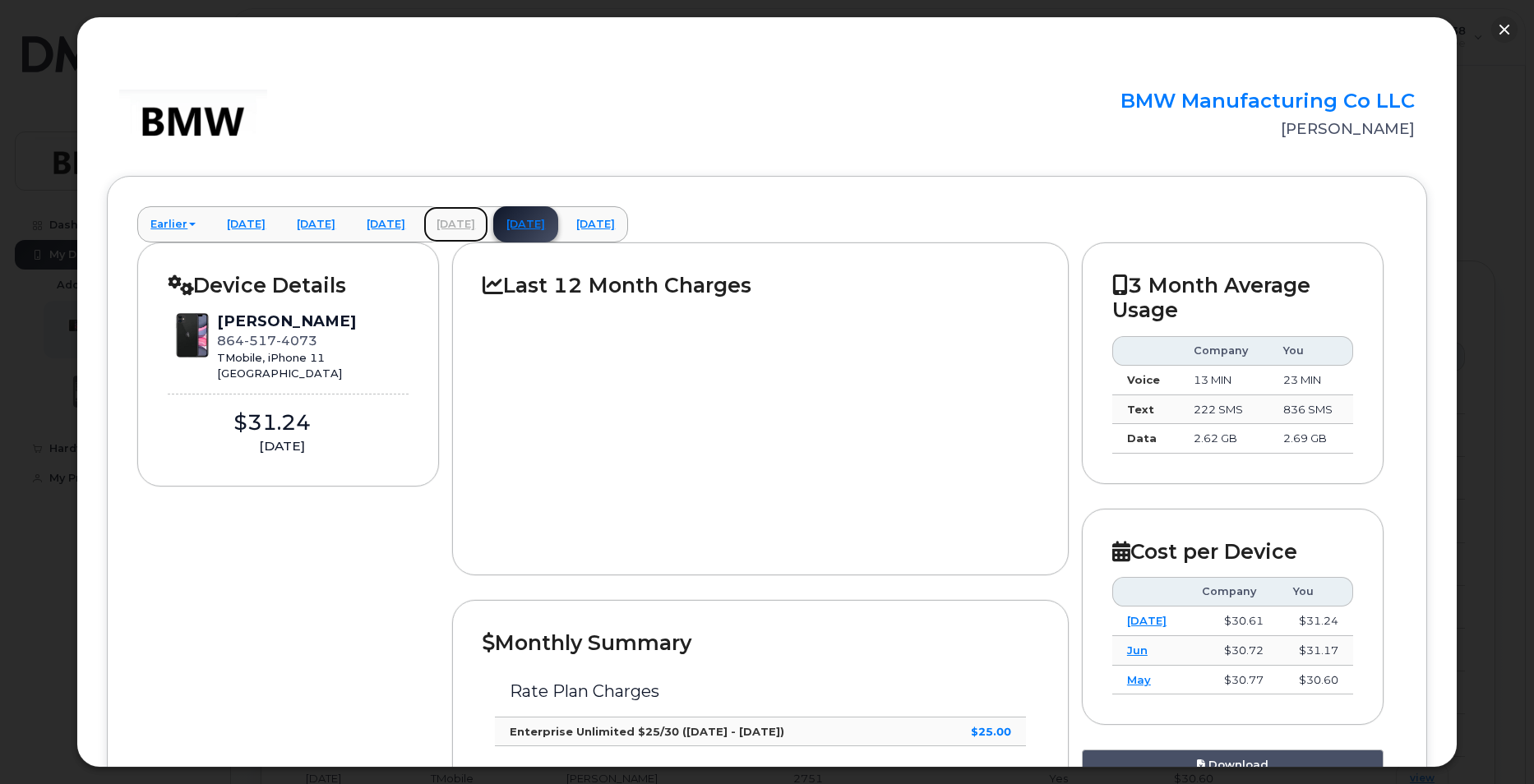
click at [488, 225] on link "[DATE]" at bounding box center [456, 224] width 65 height 36
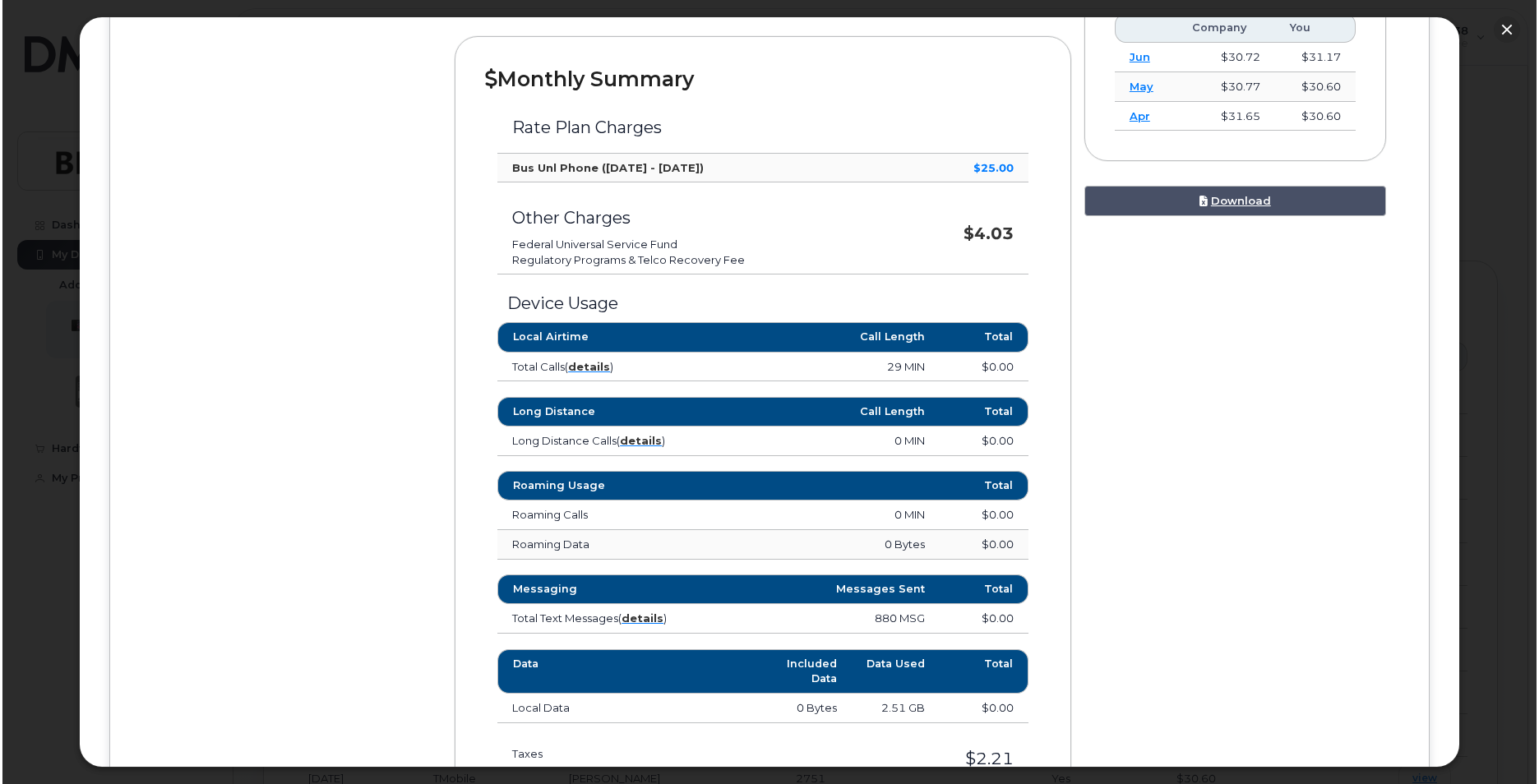
scroll to position [822, 0]
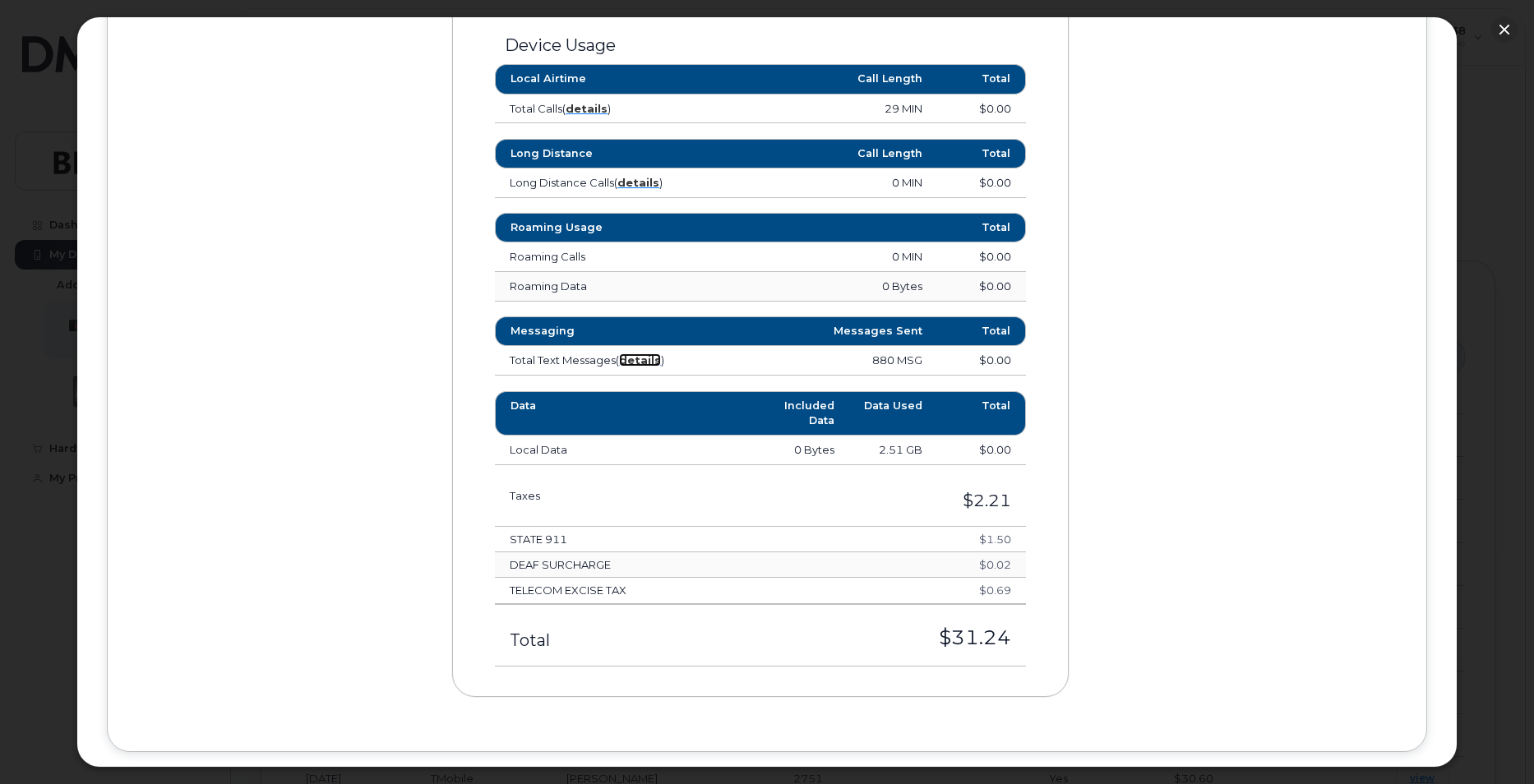
click at [646, 361] on strong "details" at bounding box center [640, 360] width 42 height 13
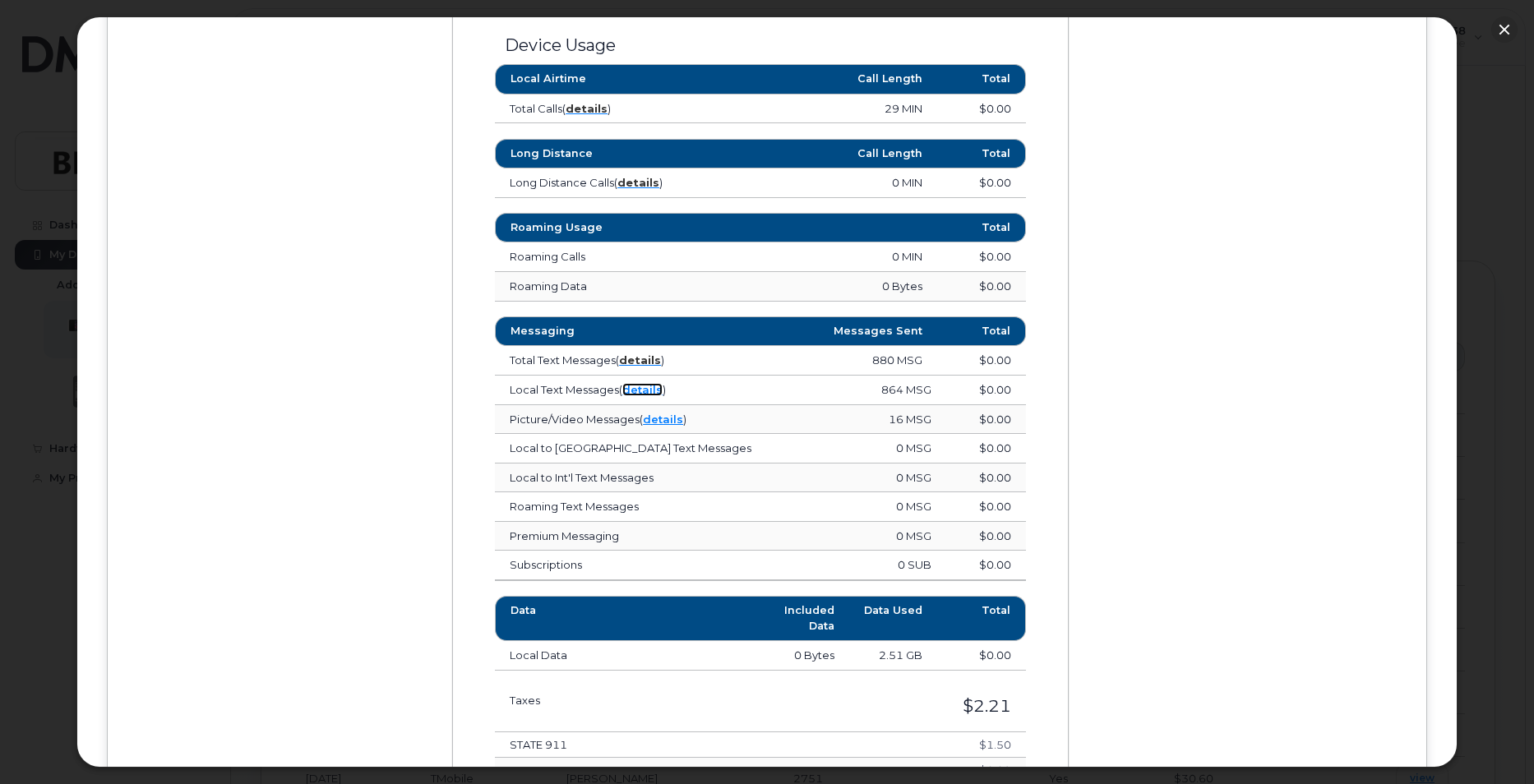
click at [641, 390] on link "details" at bounding box center [643, 389] width 41 height 13
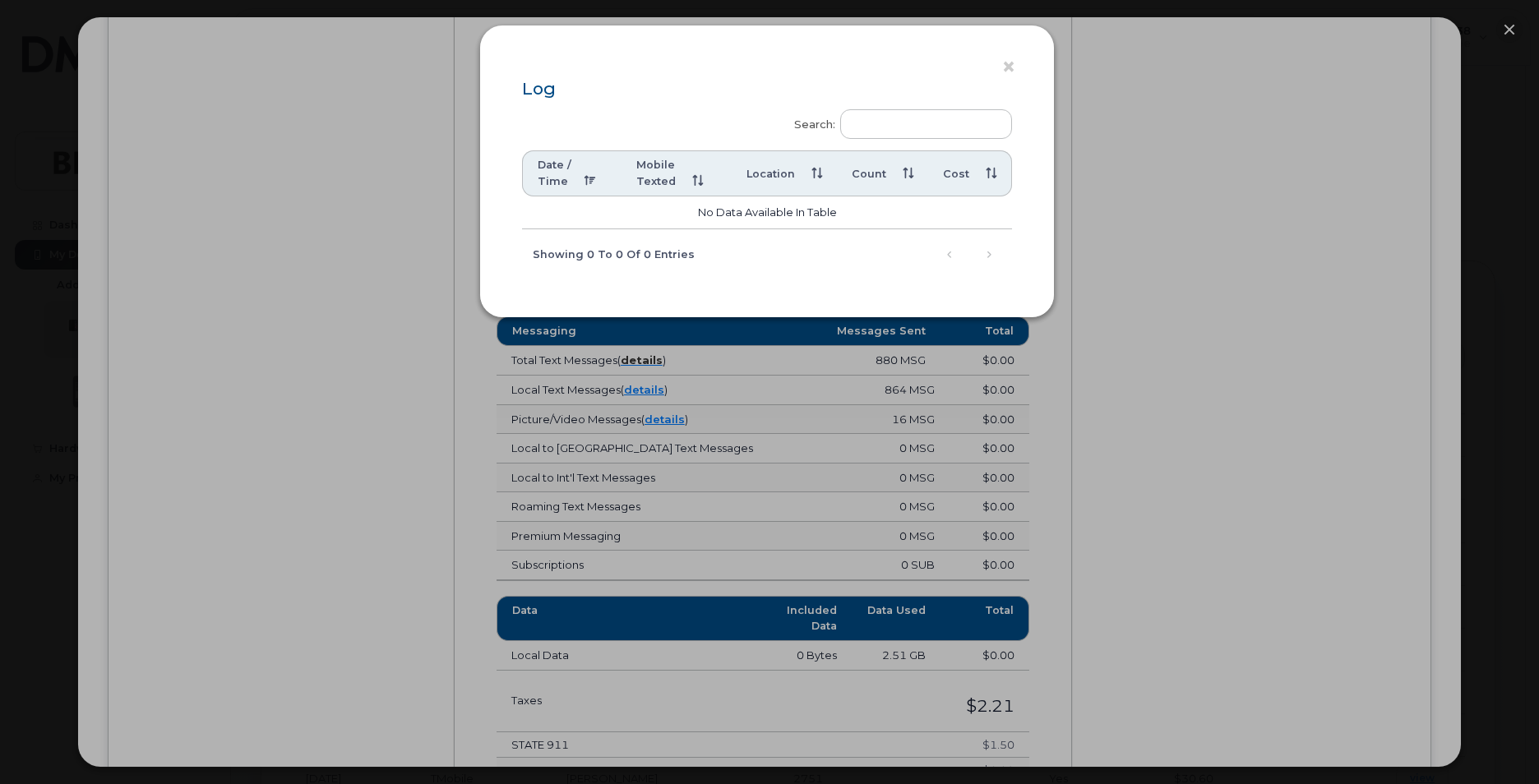
click at [1367, 288] on div "× Log Search: Date / Time Mobile Texted Location Count Cost No data available i…" at bounding box center [770, 392] width 1539 height 784
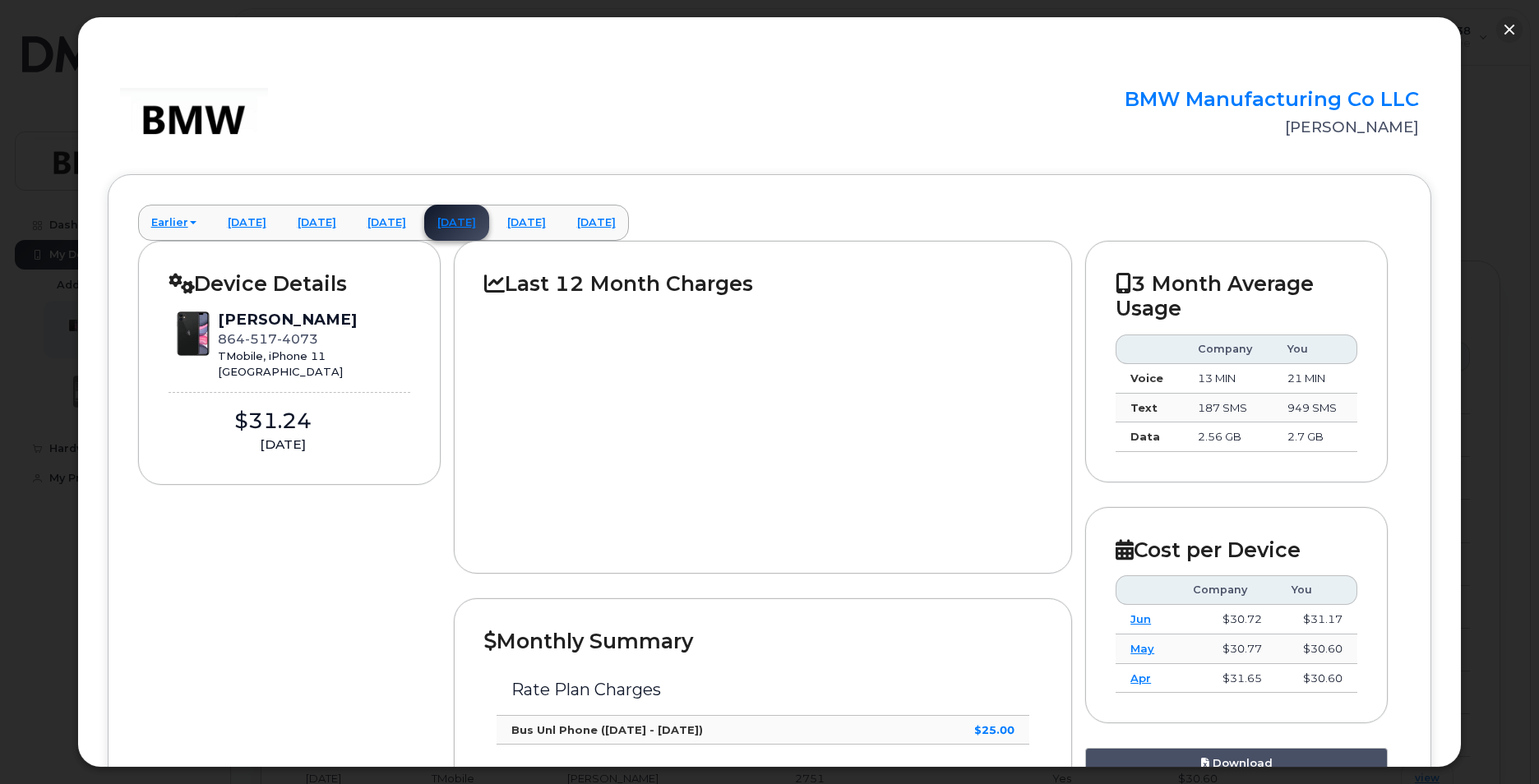
scroll to position [0, 0]
click at [1510, 27] on button "button" at bounding box center [1509, 29] width 27 height 27
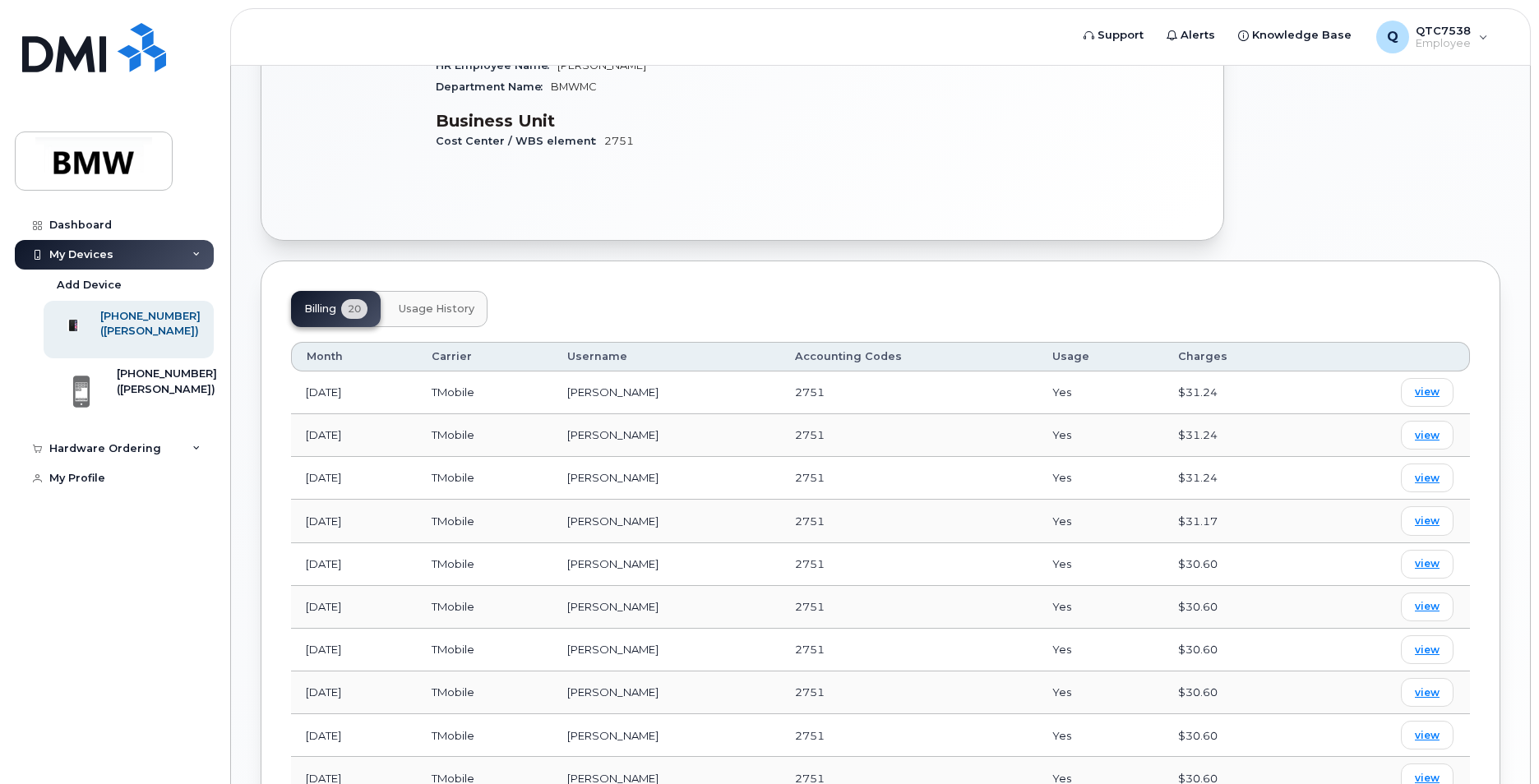
click at [965, 302] on div "Billing 20 Usage History" at bounding box center [880, 308] width 1178 height 36
